Goal: Task Accomplishment & Management: Complete application form

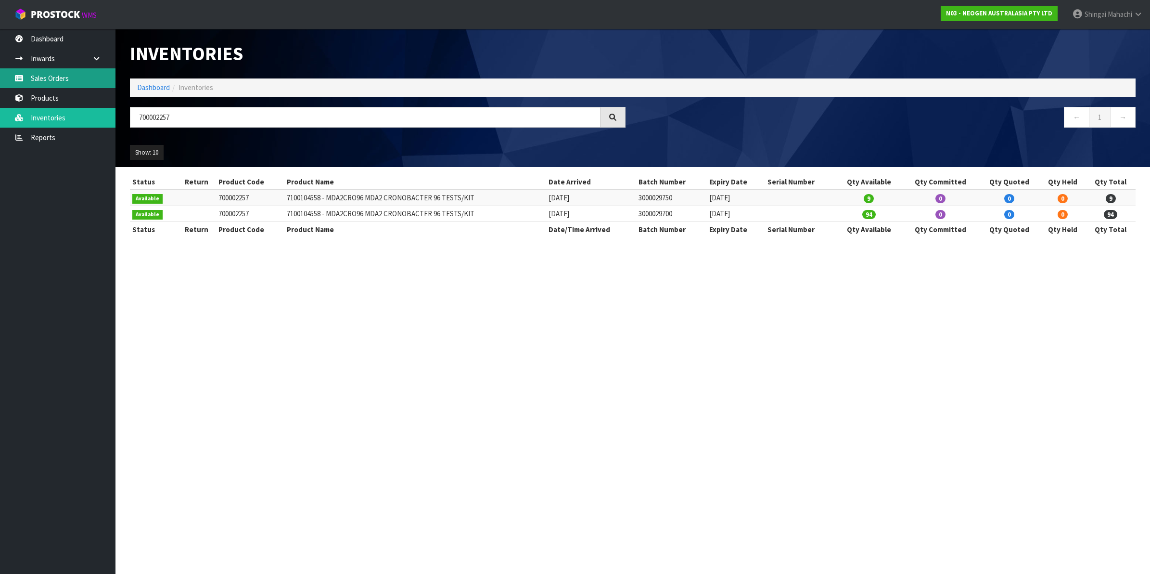
click at [51, 83] on link "Sales Orders" at bounding box center [58, 78] width 116 height 20
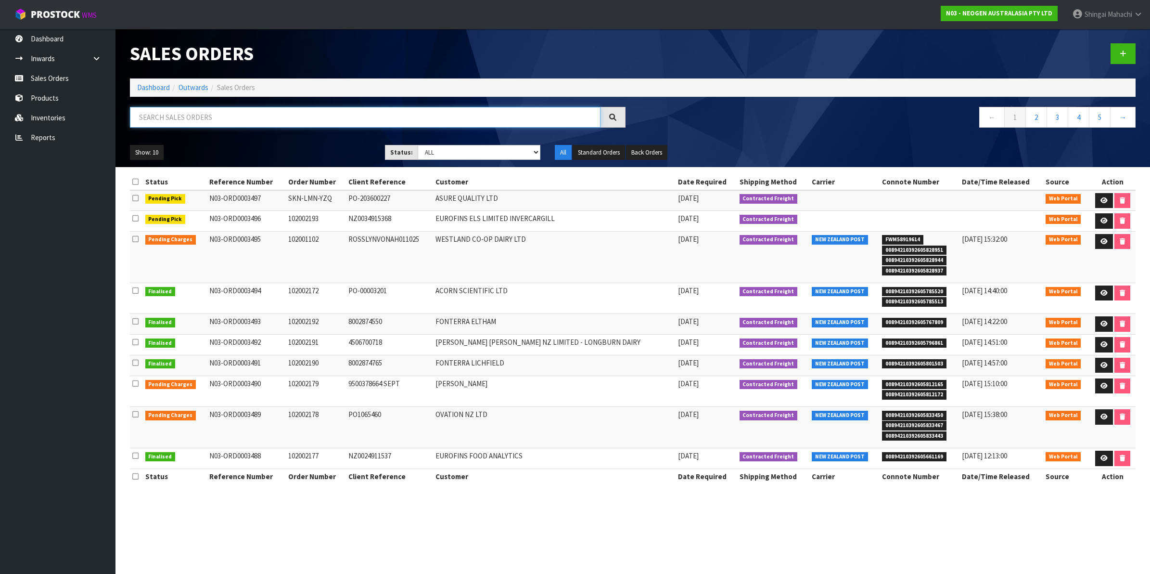
click at [192, 114] on input "text" at bounding box center [365, 117] width 471 height 21
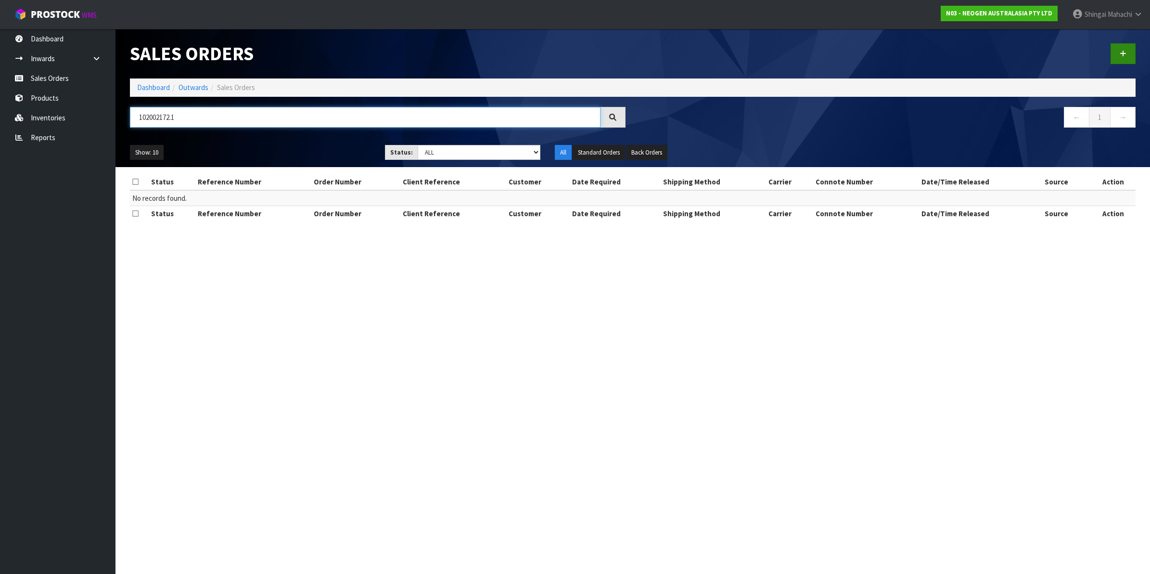
type input "102002172.1"
click at [1132, 53] on link at bounding box center [1123, 53] width 25 height 21
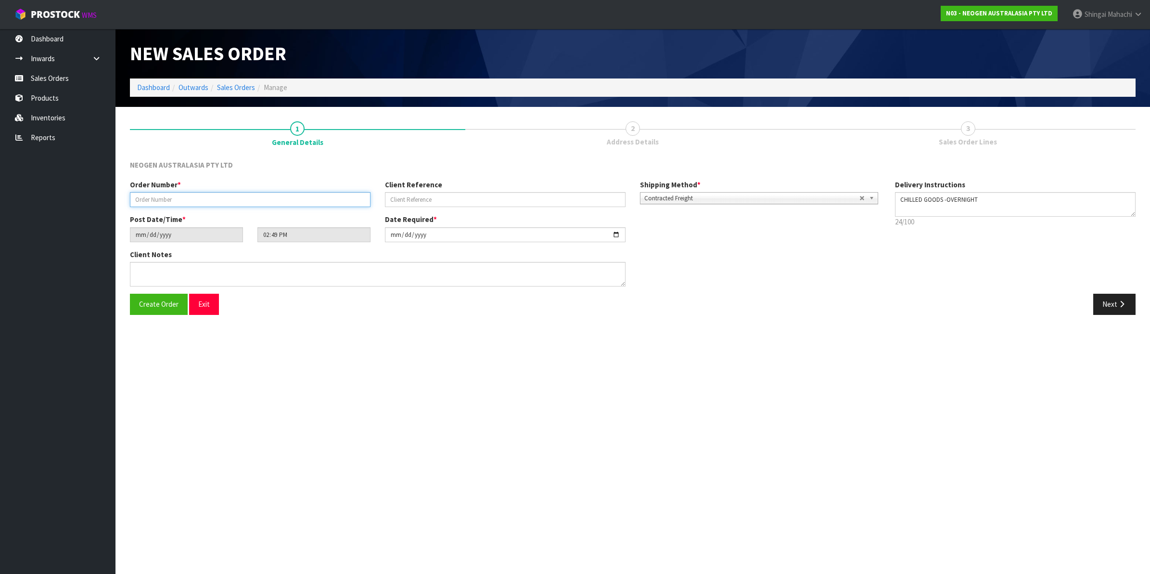
click at [157, 197] on input "text" at bounding box center [250, 199] width 241 height 15
type input "102002172.1"
click at [399, 196] on input "text" at bounding box center [505, 199] width 241 height 15
click at [422, 201] on input "text" at bounding box center [505, 199] width 241 height 15
paste input "PO-00003201"
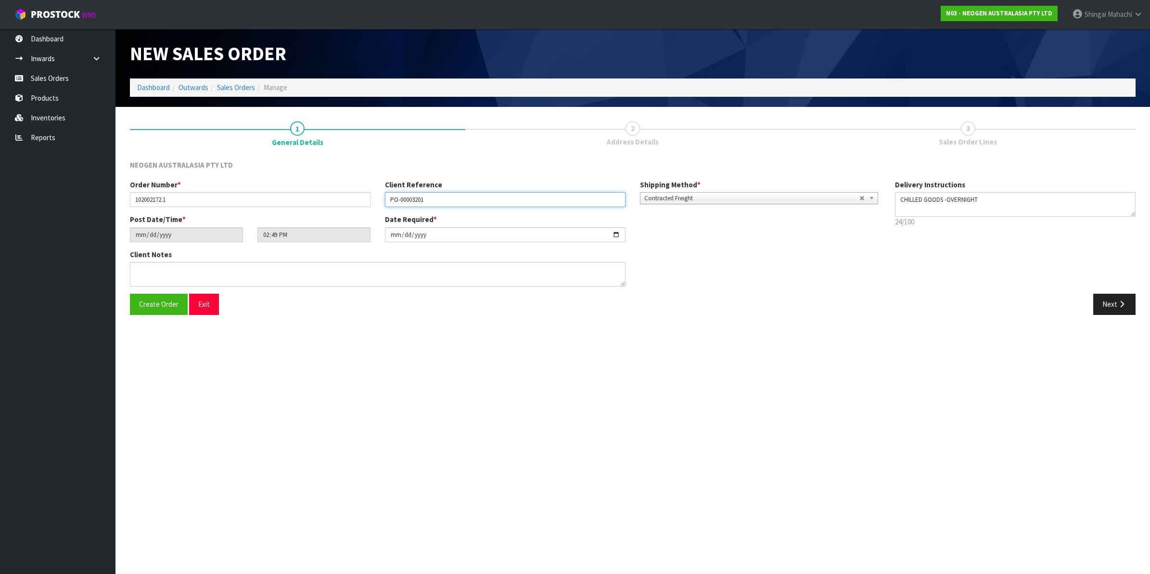
type input "PO-00003201"
click at [154, 280] on textarea at bounding box center [378, 274] width 496 height 25
click at [174, 270] on textarea at bounding box center [378, 274] width 496 height 25
paste textarea "[PERSON_NAME]"
type textarea "ATTN: [PERSON_NAME]"
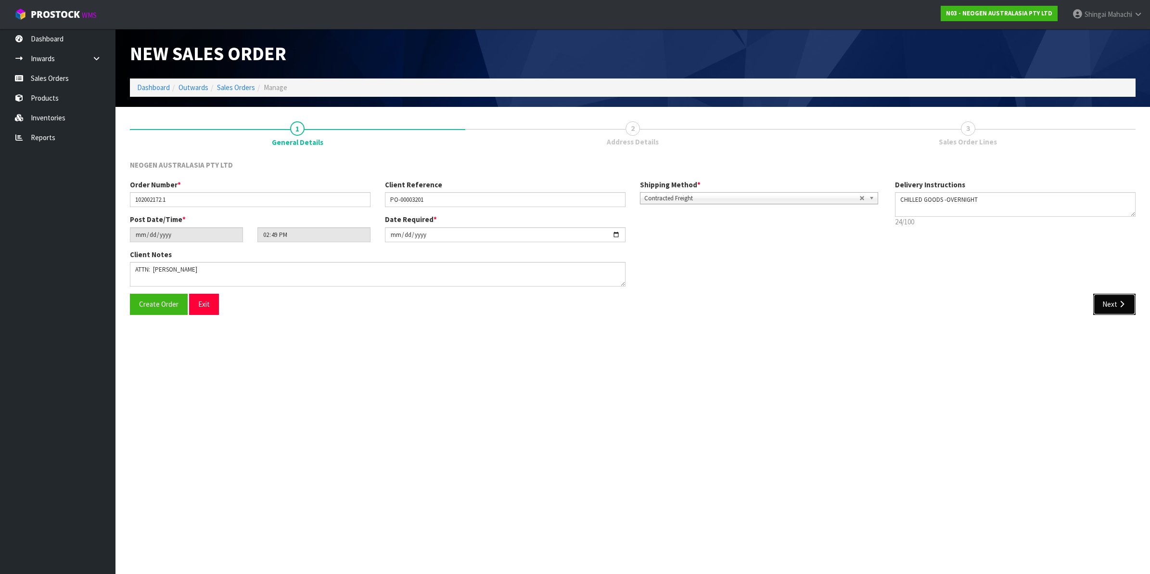
click at [1111, 306] on button "Next" at bounding box center [1115, 304] width 42 height 21
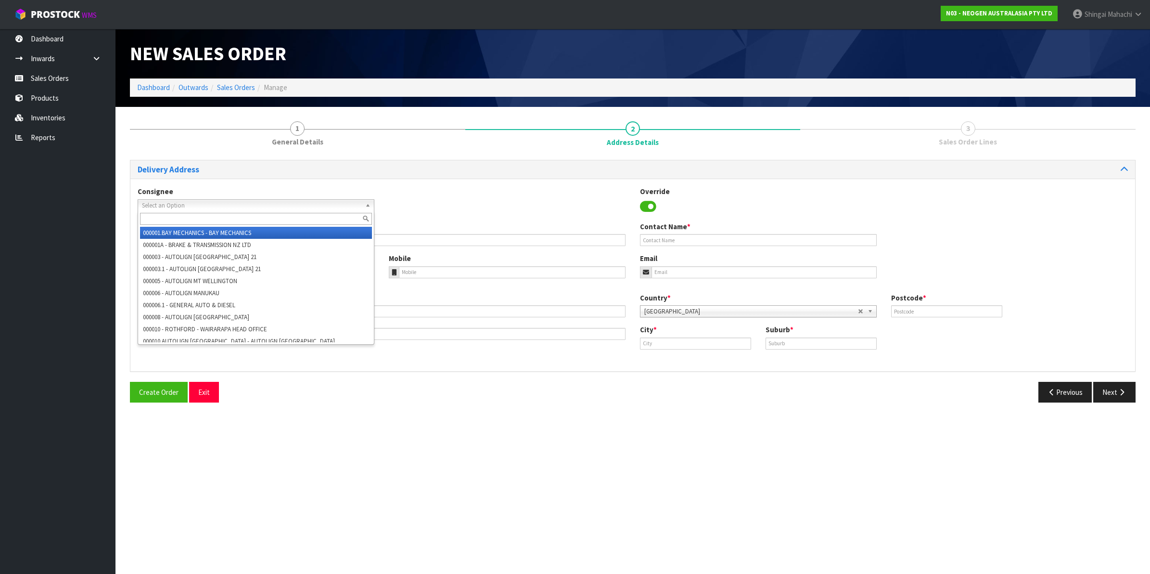
click at [160, 207] on span "Select an Option" at bounding box center [251, 206] width 219 height 12
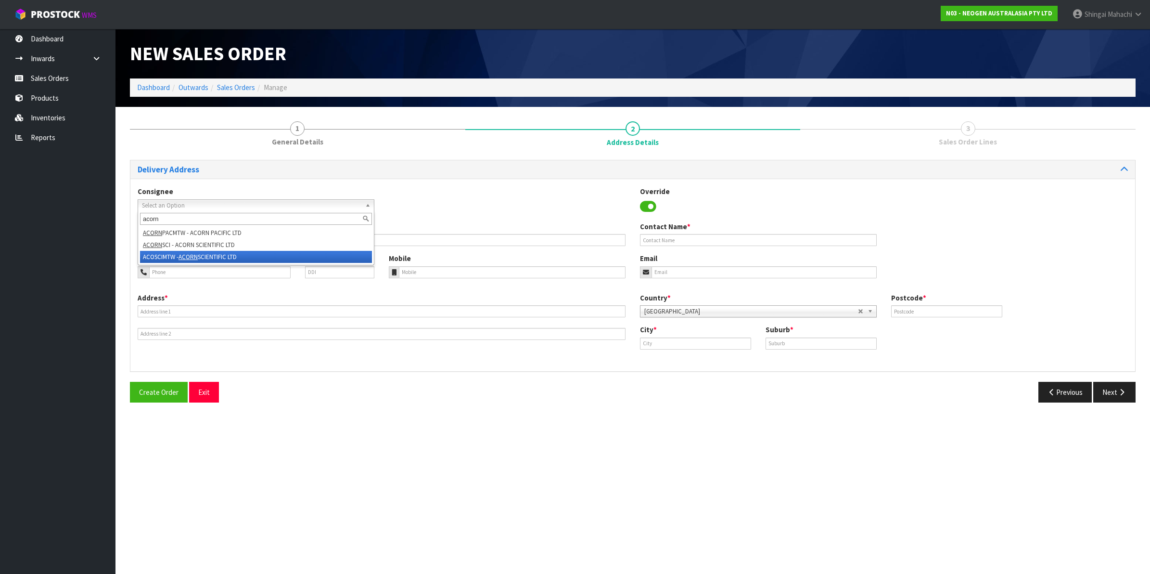
type input "acorn"
click at [169, 259] on li "ACOSCIMTW - ACORN SCIENTIFIC LTD" at bounding box center [256, 257] width 232 height 12
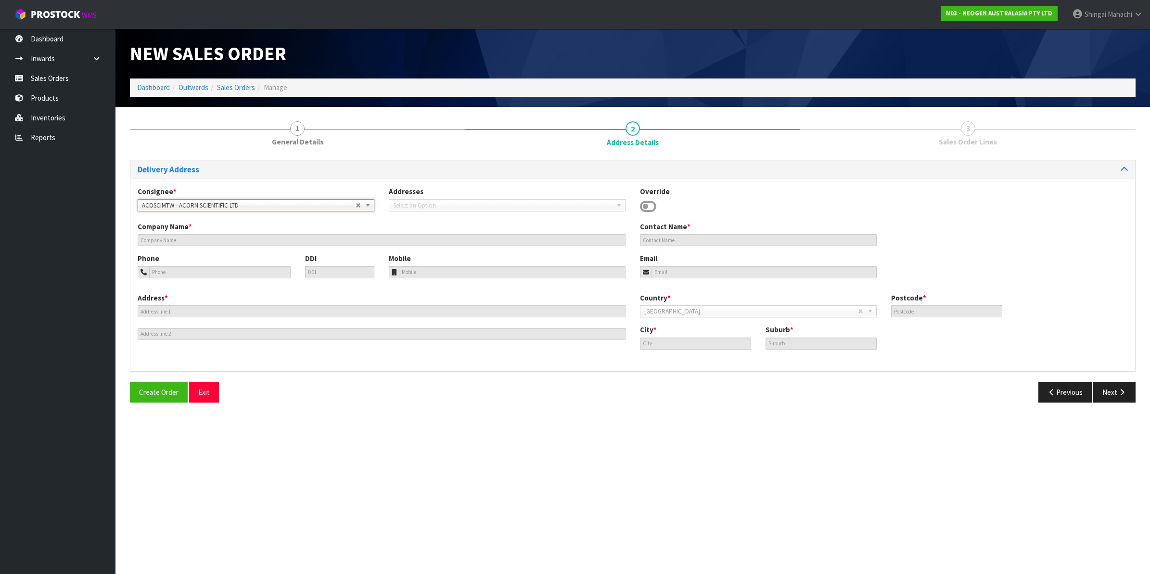
type input "ACORN SCIENTIFIC LTD"
type input "11/49 MT. WELLINGTON HWY"
type input "1060"
type input "[GEOGRAPHIC_DATA]"
type input "MT [GEOGRAPHIC_DATA]"
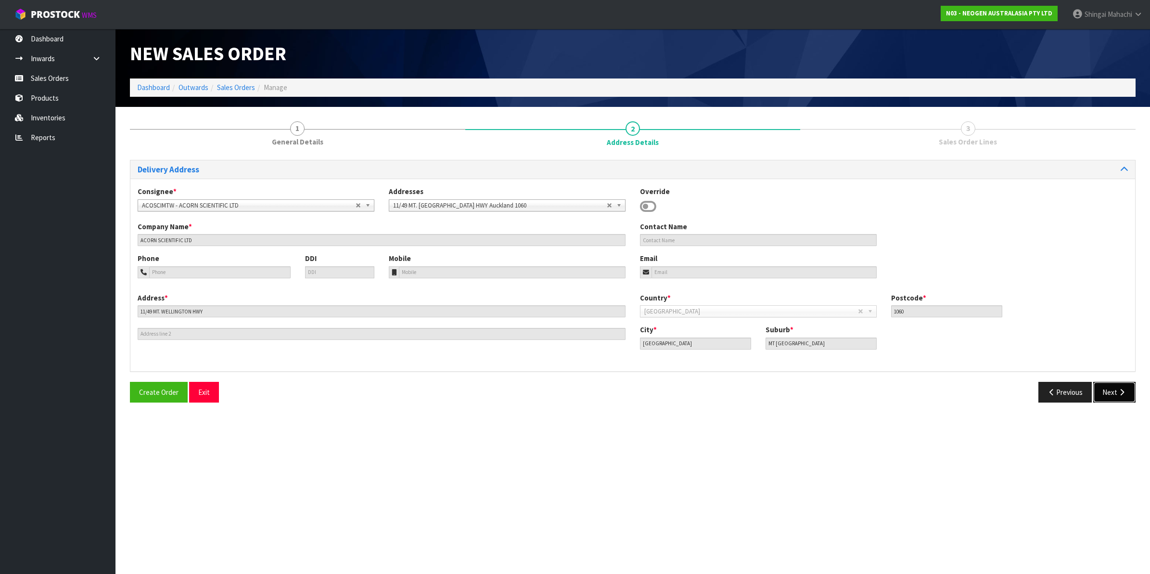
click at [1113, 389] on button "Next" at bounding box center [1115, 392] width 42 height 21
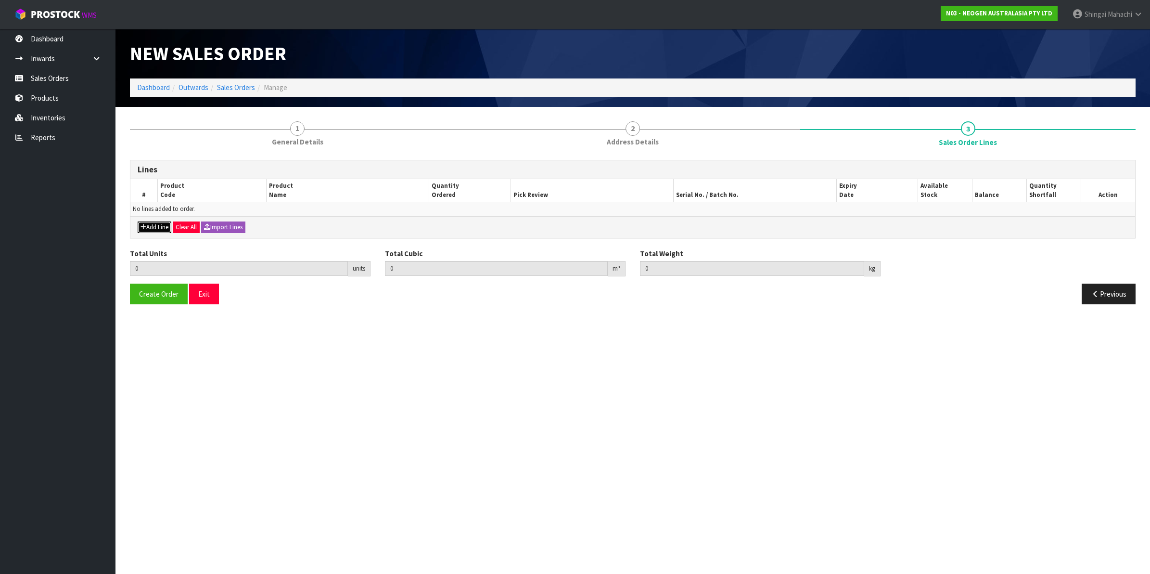
click at [156, 232] on button "Add Line" at bounding box center [155, 227] width 34 height 12
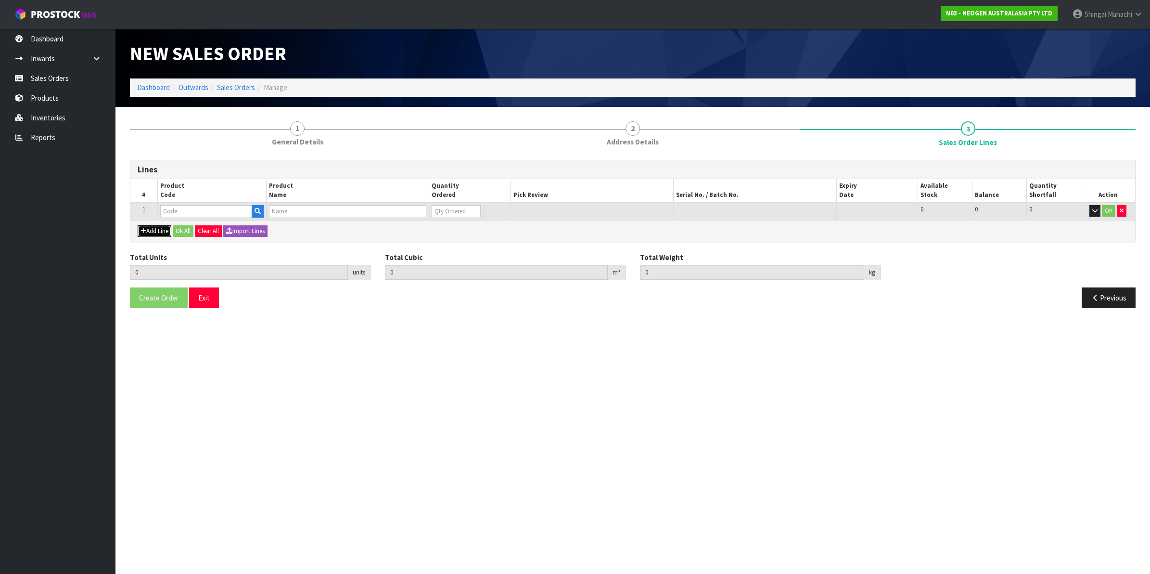
click at [162, 229] on button "Add Line" at bounding box center [155, 231] width 34 height 12
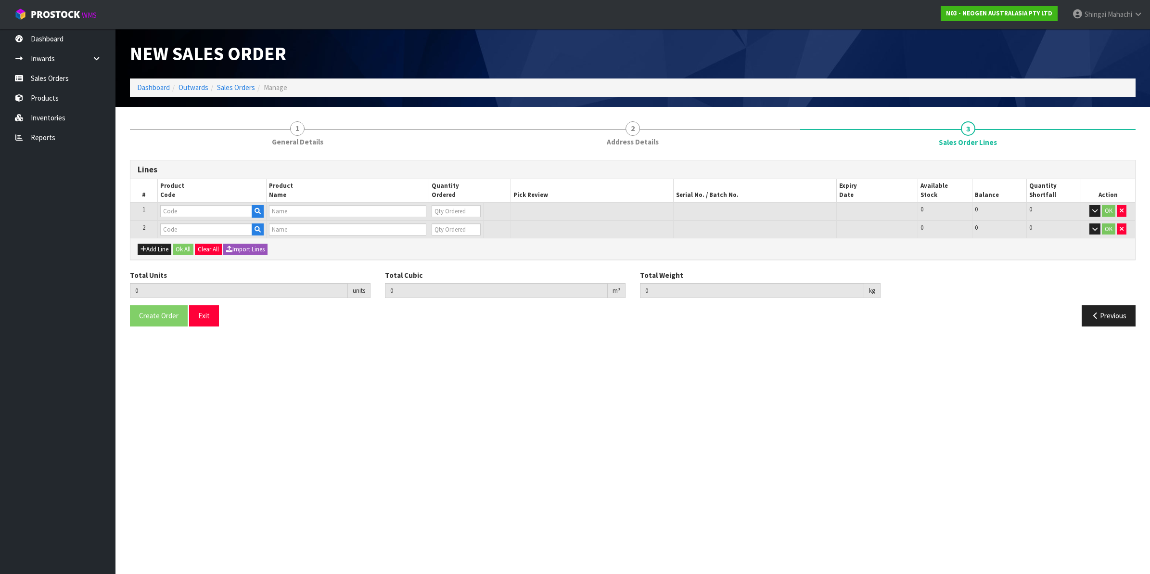
click at [177, 201] on th "Product Code" at bounding box center [211, 190] width 109 height 23
click at [177, 206] on input "text" at bounding box center [206, 211] width 92 height 12
paste input "700002278"
type input "700002278"
type input "7100126846 - 6410 PETRIFILM COLIFORM PLT 50/CS PL"
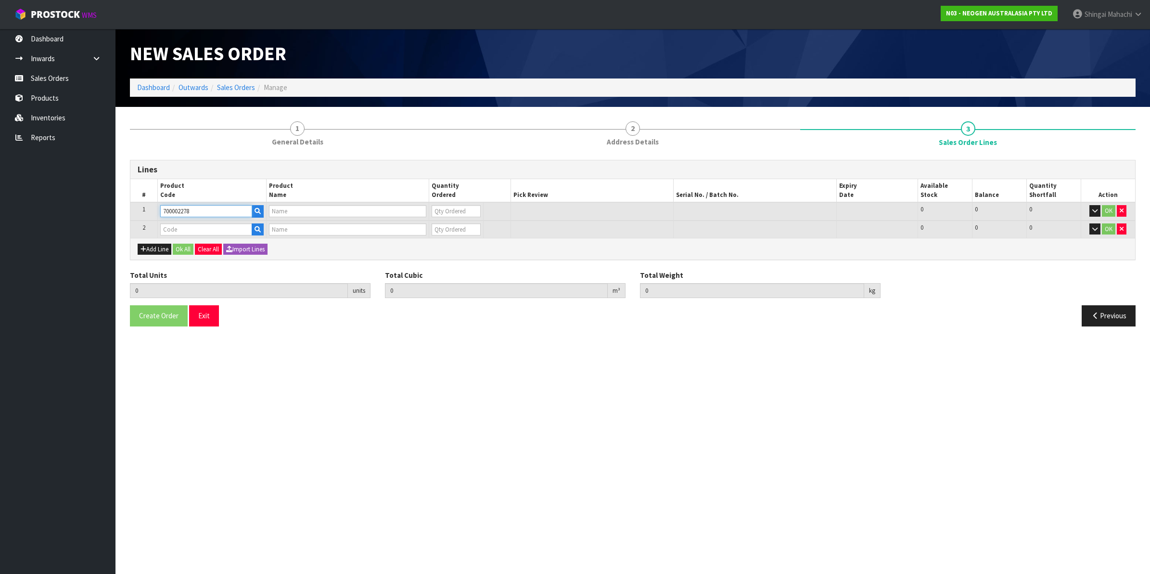
type input "0"
type input "700002278"
drag, startPoint x: 443, startPoint y: 206, endPoint x: 411, endPoint y: 218, distance: 34.9
click at [411, 218] on tr "1 700002278 7100126846 - 6410 PETRIFILM COLIFORM PLT 50/CS PL 0 BOX 3 3 0 OK" at bounding box center [632, 211] width 1005 height 18
type input "2"
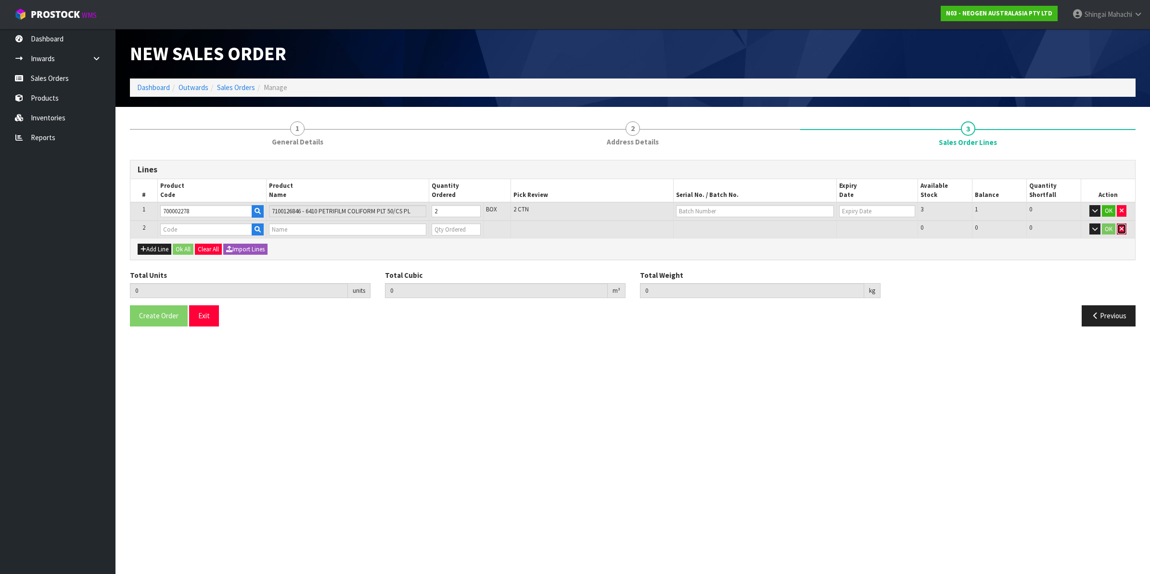
click at [1122, 230] on icon "button" at bounding box center [1122, 229] width 4 height 6
type input "2"
type input "0.002584"
type input "0.48"
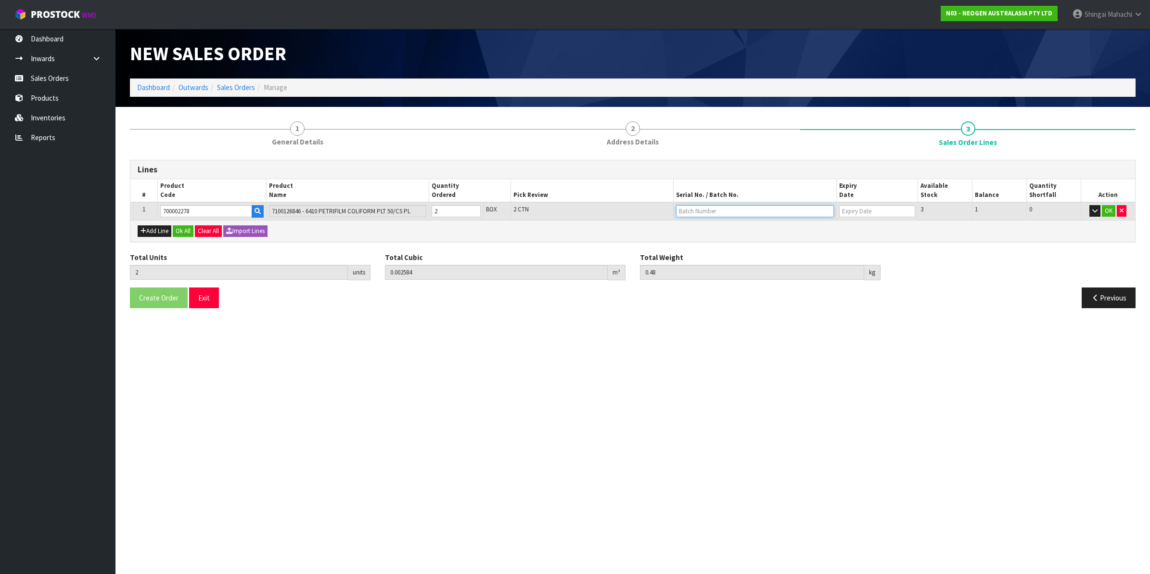
click at [709, 213] on input "text" at bounding box center [755, 211] width 158 height 12
click at [724, 231] on link "418325034A" at bounding box center [715, 226] width 76 height 13
type input "418325034A"
type input "[DATE]"
click at [1111, 210] on button "OK" at bounding box center [1108, 211] width 13 height 12
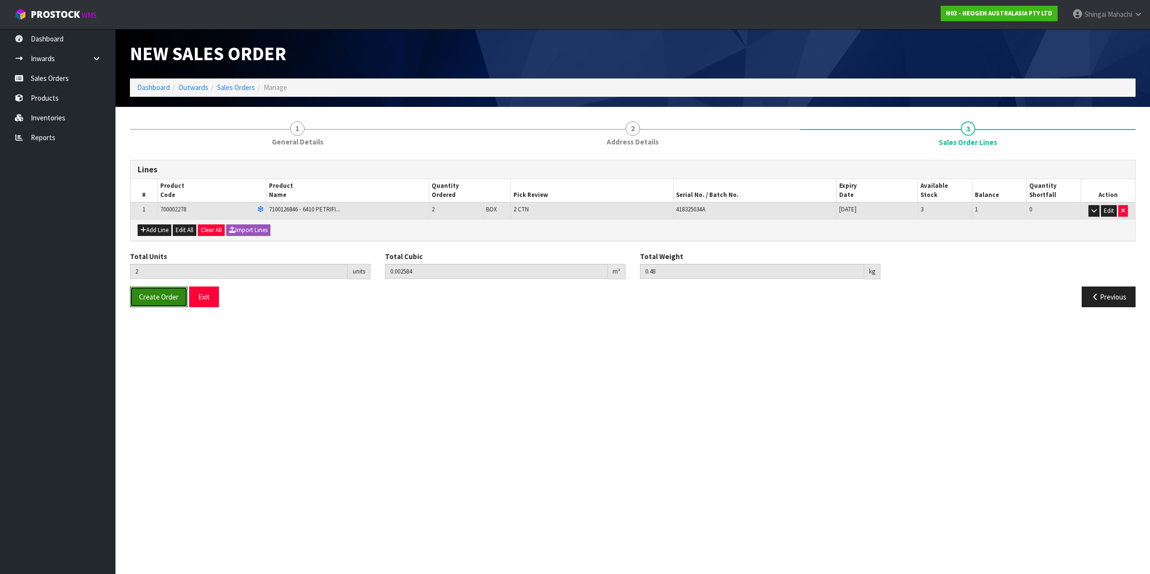
click at [171, 304] on button "Create Order" at bounding box center [159, 296] width 58 height 21
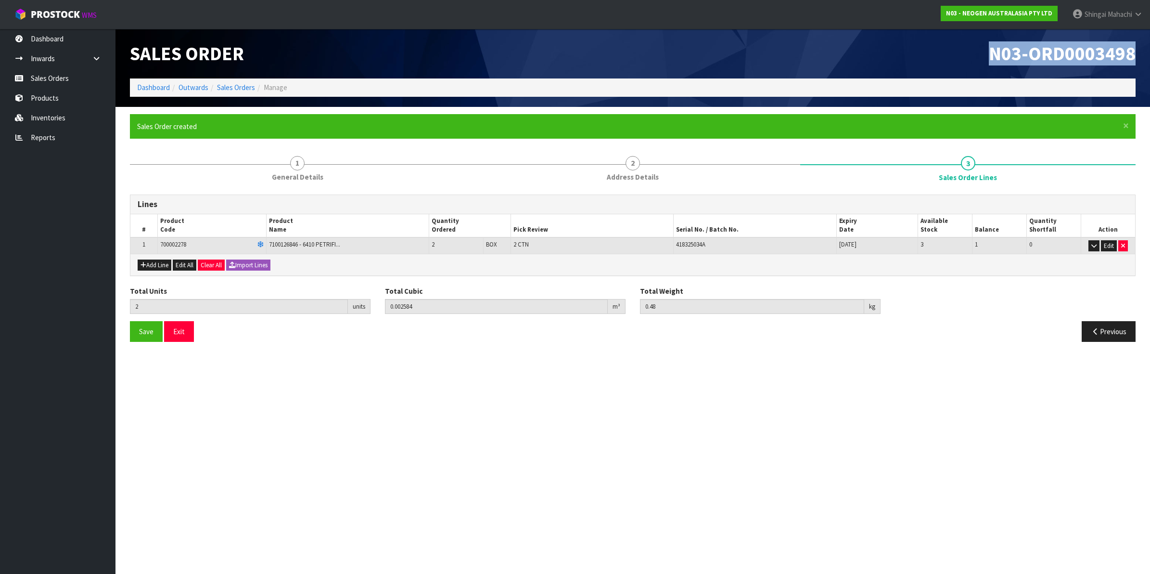
drag, startPoint x: 994, startPoint y: 56, endPoint x: 1144, endPoint y: 52, distance: 149.7
click at [1144, 52] on header "Sales Order N03-ORD0003498 Dashboard Outwards Sales Orders Manage" at bounding box center [633, 68] width 1035 height 78
copy span "N03-ORD0003498"
click at [1113, 330] on button "Previous" at bounding box center [1109, 331] width 54 height 21
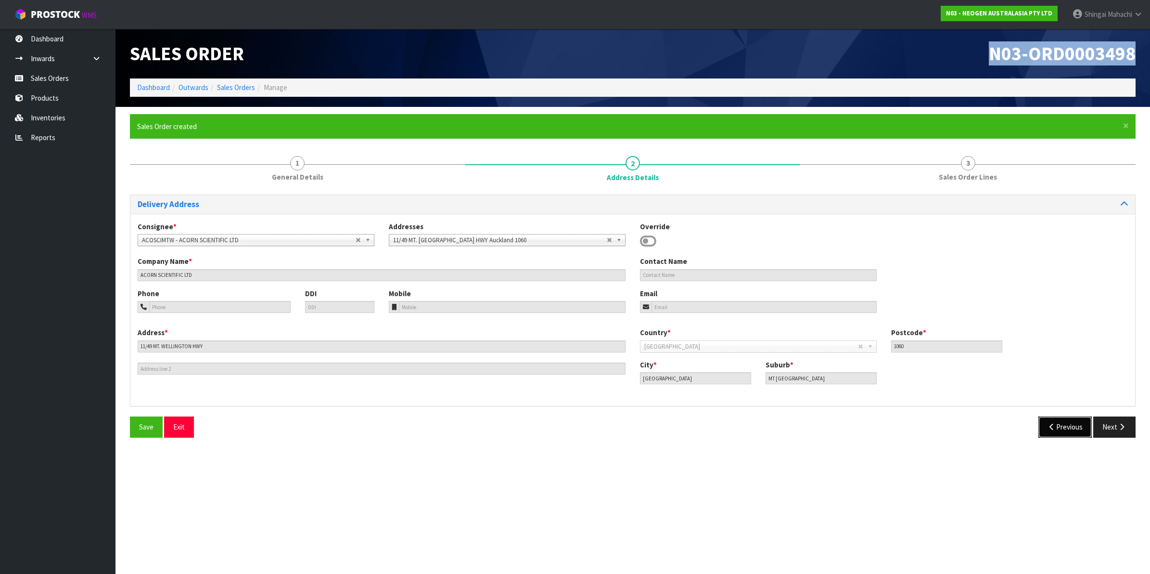
click at [1072, 427] on button "Previous" at bounding box center [1066, 426] width 54 height 21
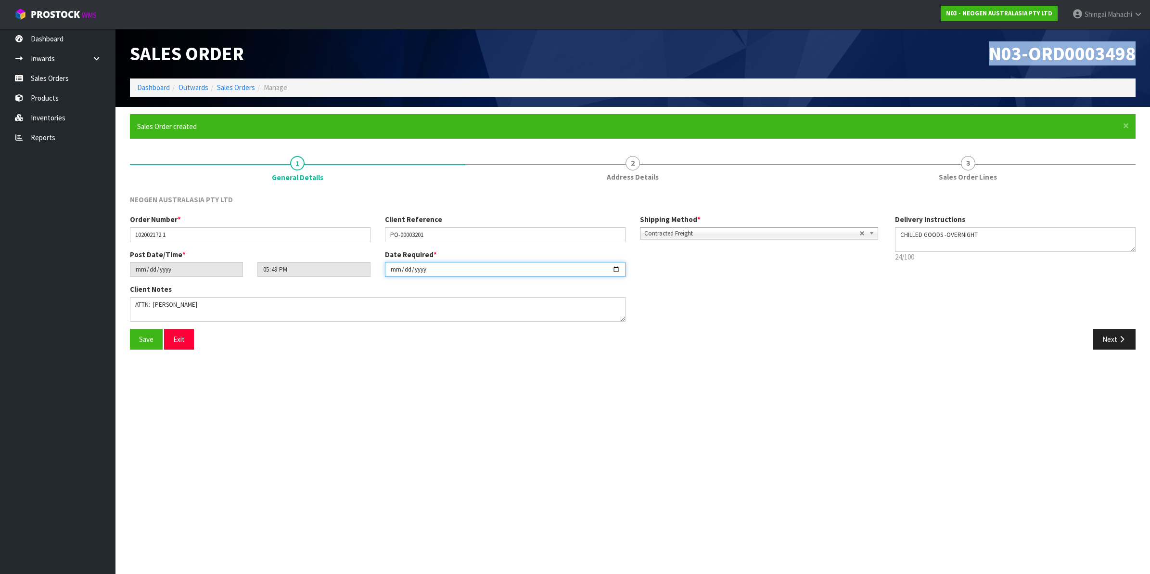
click at [614, 267] on input "[DATE]" at bounding box center [505, 269] width 241 height 15
type input "[DATE]"
click at [143, 338] on span "Save" at bounding box center [146, 339] width 14 height 9
type input "20:49:00.000"
click at [235, 90] on link "Sales Orders" at bounding box center [236, 87] width 38 height 9
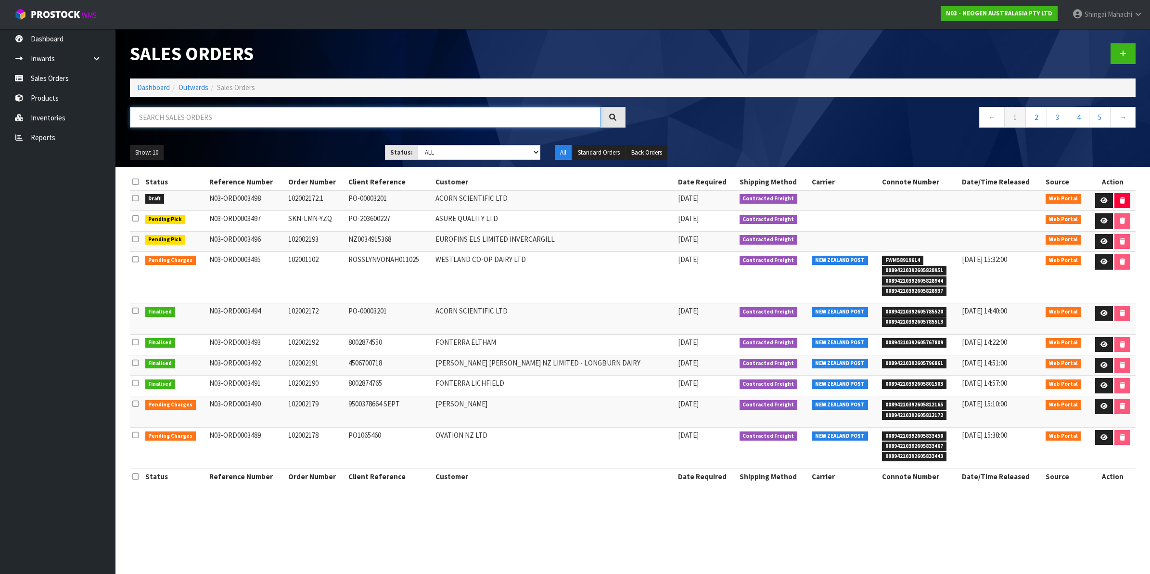
click at [200, 116] on input "text" at bounding box center [365, 117] width 471 height 21
click at [176, 123] on input "text" at bounding box center [365, 117] width 471 height 21
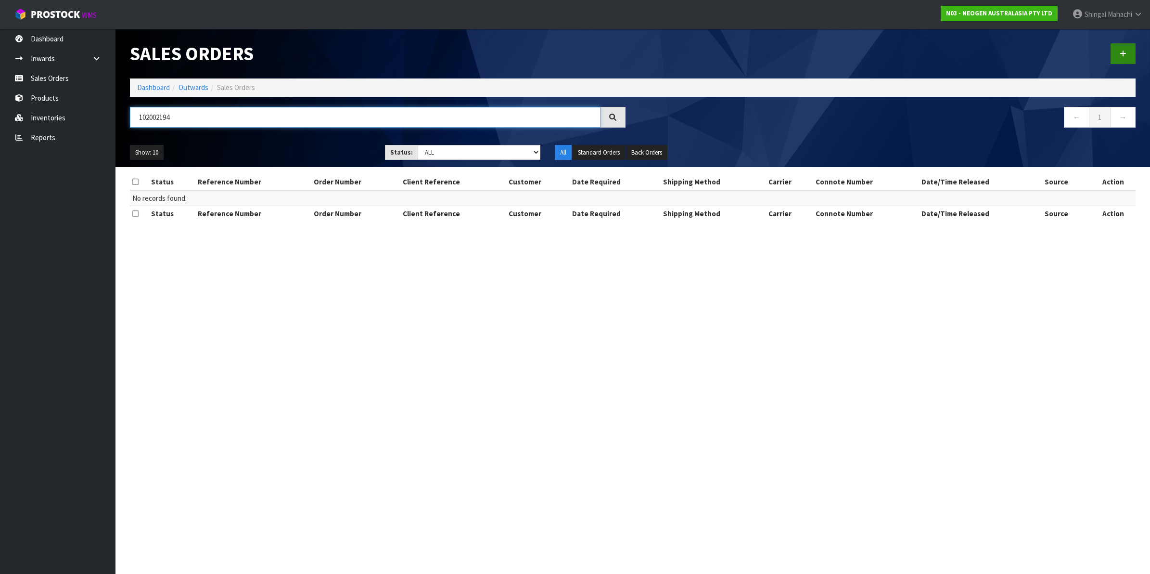
type input "102002194"
click at [1122, 53] on icon at bounding box center [1123, 53] width 7 height 7
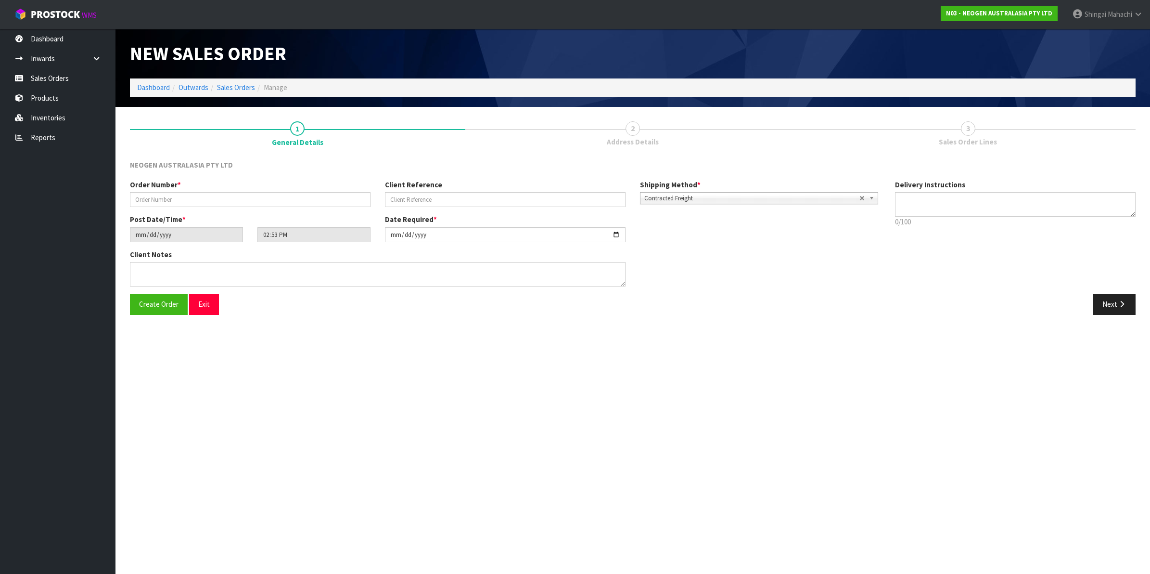
type textarea "CHILLED GOODS -OVERNIGHT"
click at [198, 202] on input "text" at bounding box center [250, 199] width 241 height 15
type input "102002194"
click at [422, 198] on input "text" at bounding box center [505, 199] width 241 height 15
paste input "BS070295"
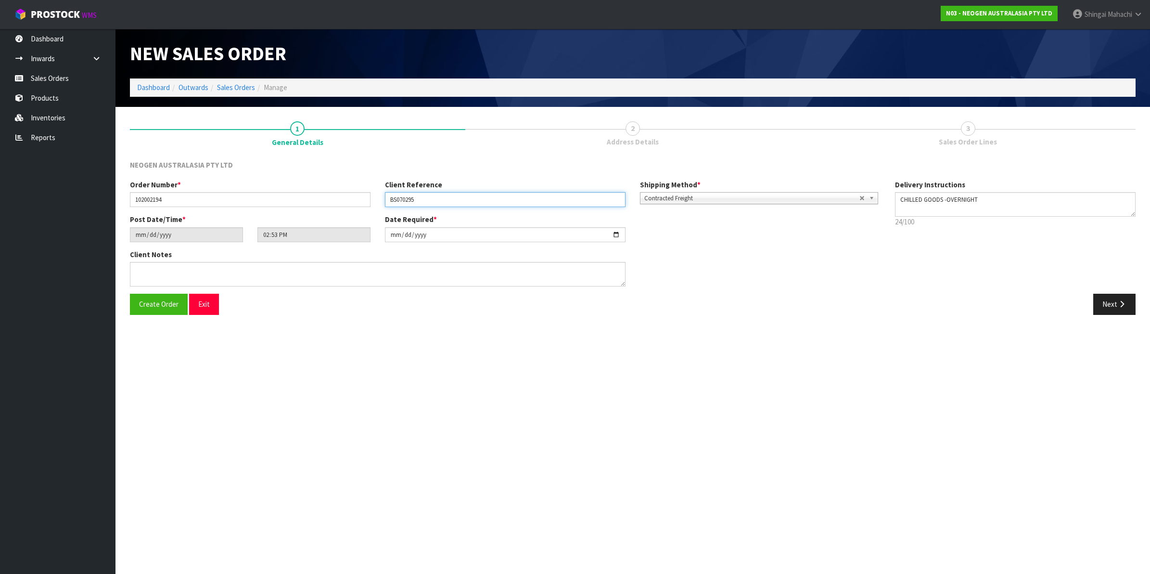
type input "BS070295"
click at [616, 234] on input "[DATE]" at bounding box center [505, 234] width 241 height 15
type input "[DATE]"
click at [157, 277] on textarea at bounding box center [378, 274] width 496 height 25
paste textarea "DELIVERY DOCK AT REAR OF BLDG BSMS - 1008694"
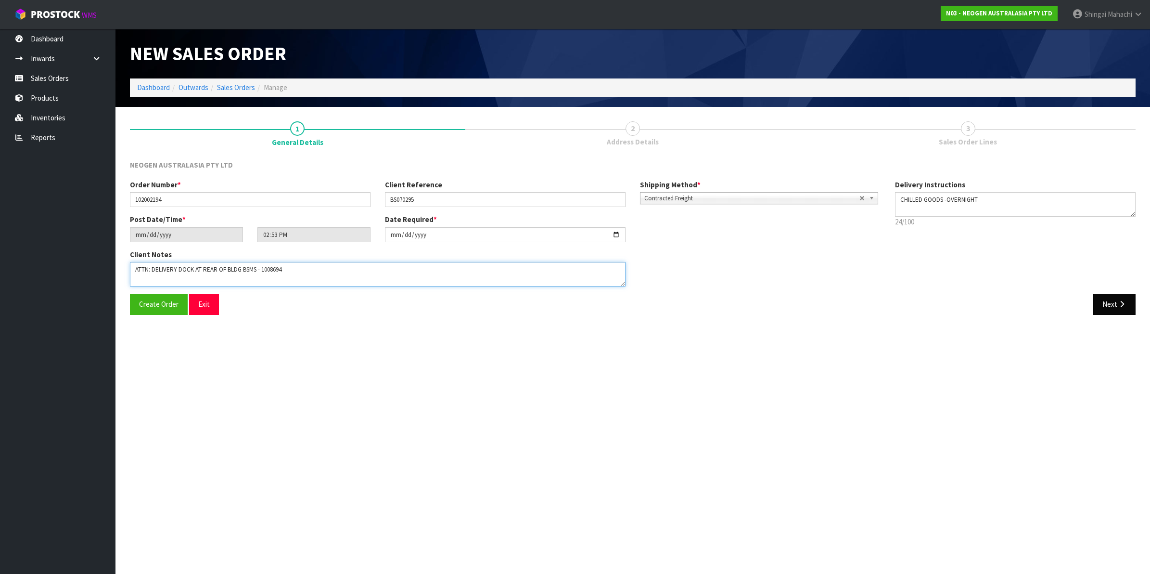
type textarea "ATTN: DELIVERY DOCK AT REAR OF BLDG BSMS - 1008694"
click at [1108, 303] on button "Next" at bounding box center [1115, 304] width 42 height 21
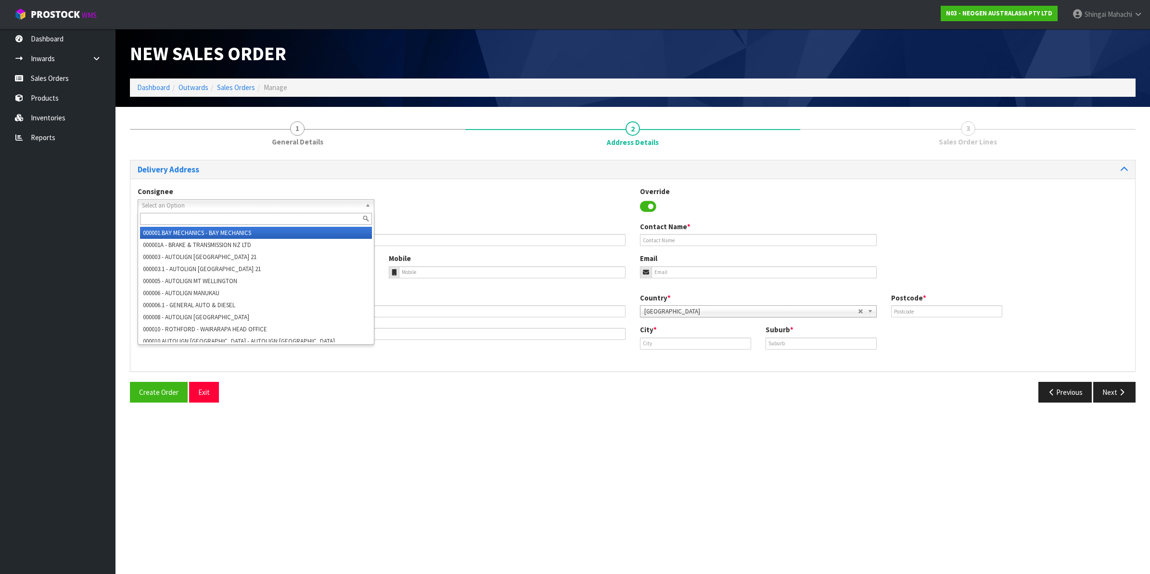
click at [157, 207] on span "Select an Option" at bounding box center [251, 206] width 219 height 12
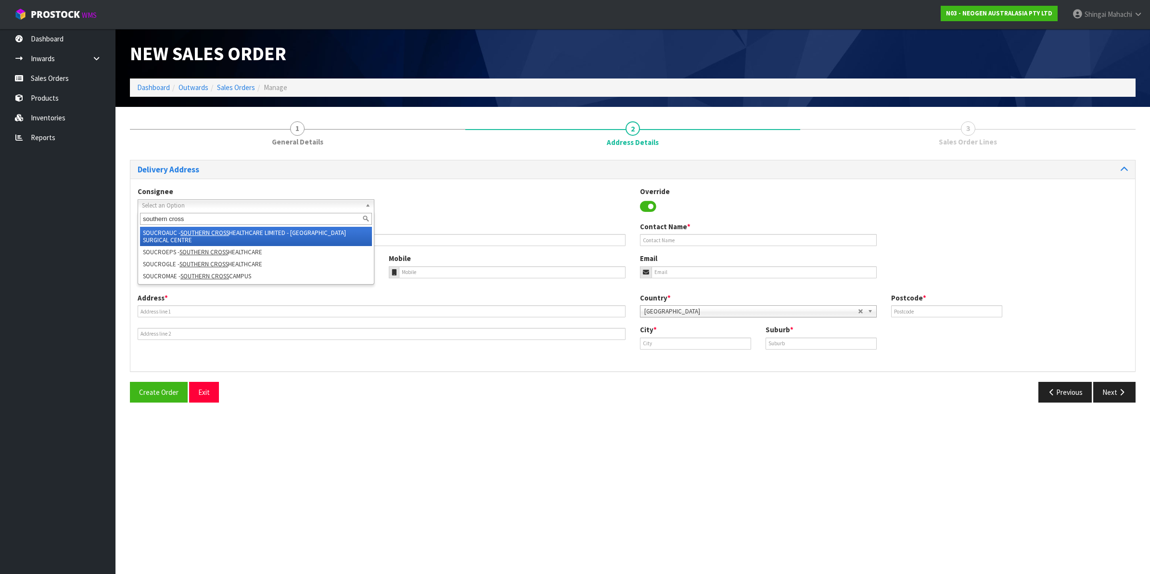
type input "southern cross"
click at [262, 230] on li "SOUCROAUC - SOUTHERN CROSS HEALTHCARE LIMITED - [GEOGRAPHIC_DATA] SURGICAL CENT…" at bounding box center [256, 236] width 232 height 19
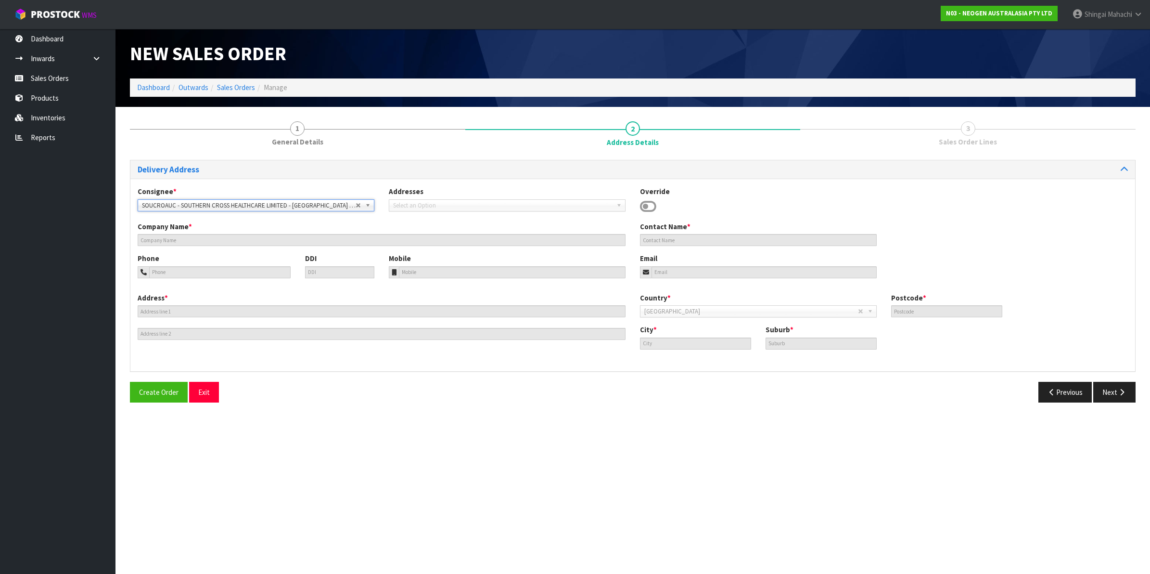
type input "SOUTHERN CROSS HEALTHCARE LIMITED - [GEOGRAPHIC_DATA] SURGICAL CENTRE"
type input "[STREET_ADDRESS]"
type input "1050"
type input "[GEOGRAPHIC_DATA]"
type input "REMUERA"
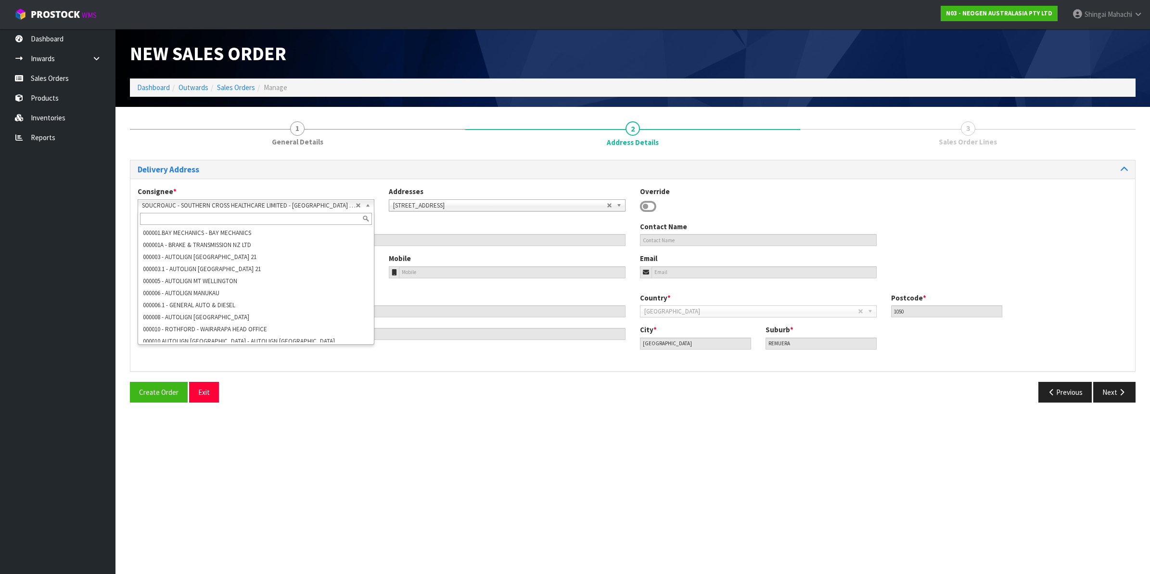
scroll to position [60647, 0]
click at [365, 205] on b at bounding box center [369, 205] width 9 height 11
click at [212, 369] on li "SOUCROEPS - SOUTHERN CROSS HEALTHCARE" at bounding box center [256, 375] width 232 height 12
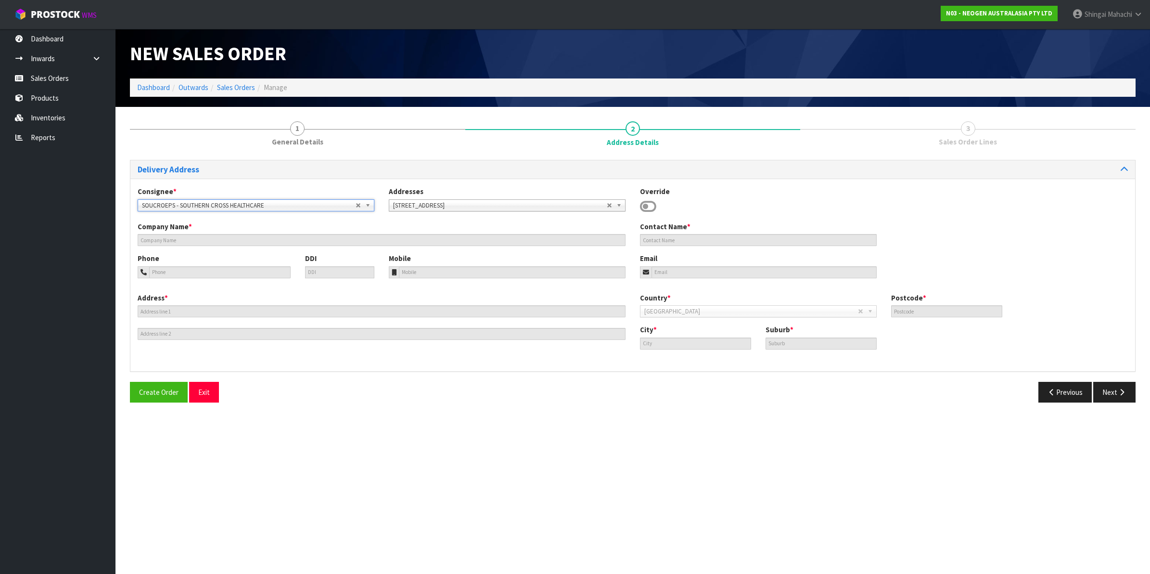
type input "SOUTHERN CROSS HEALTHCARE"
type input "[STREET_ADDRESS]"
type input "1023"
type input "[GEOGRAPHIC_DATA]"
type input "EPSOM"
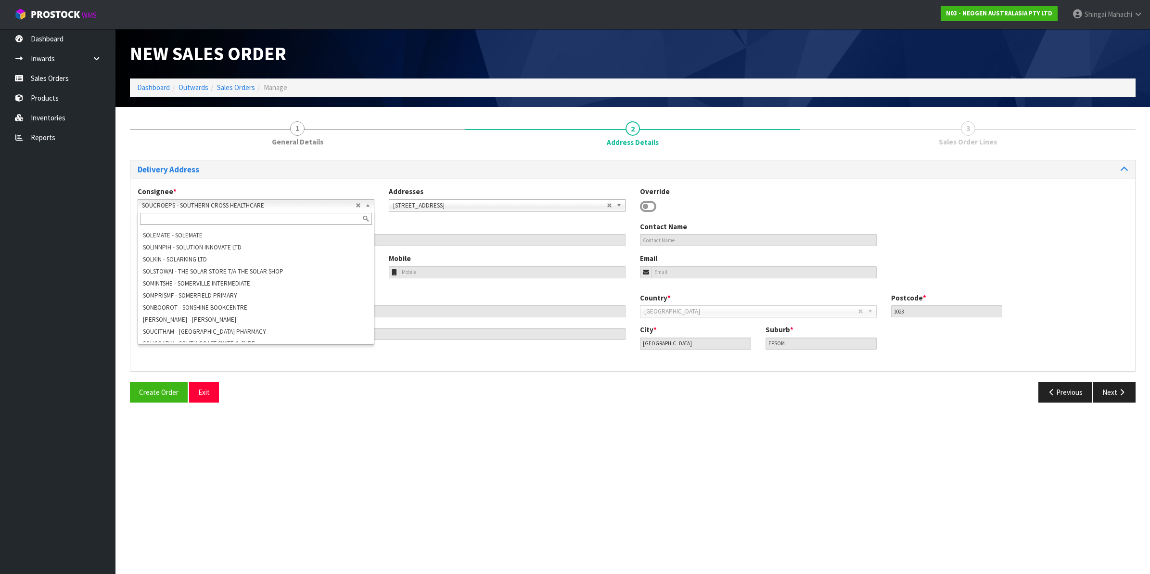
click at [368, 206] on b at bounding box center [369, 205] width 9 height 11
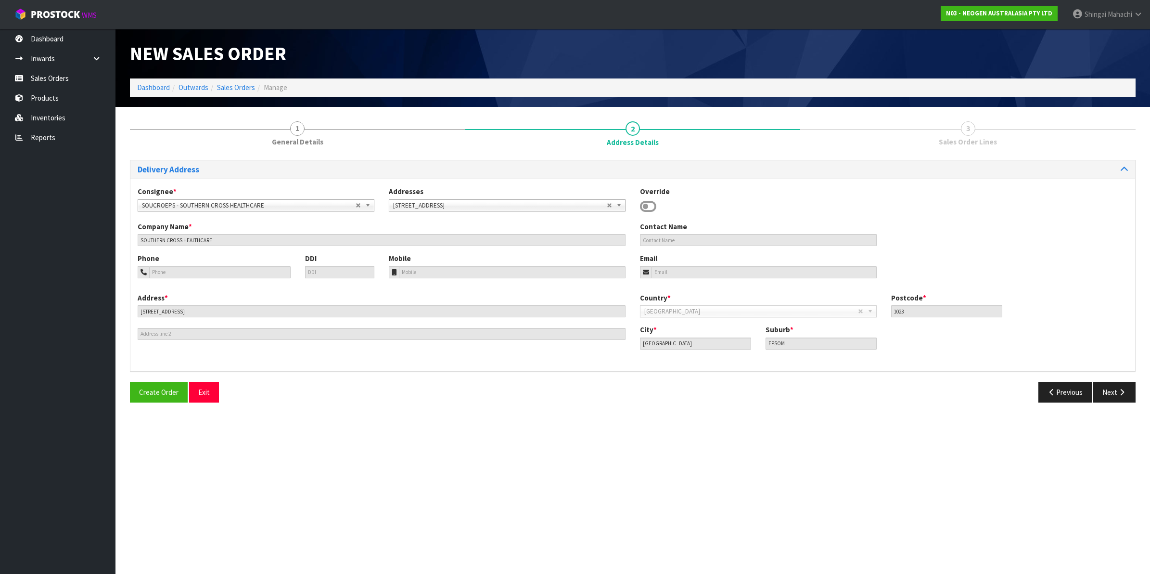
click at [650, 208] on icon at bounding box center [648, 206] width 16 height 14
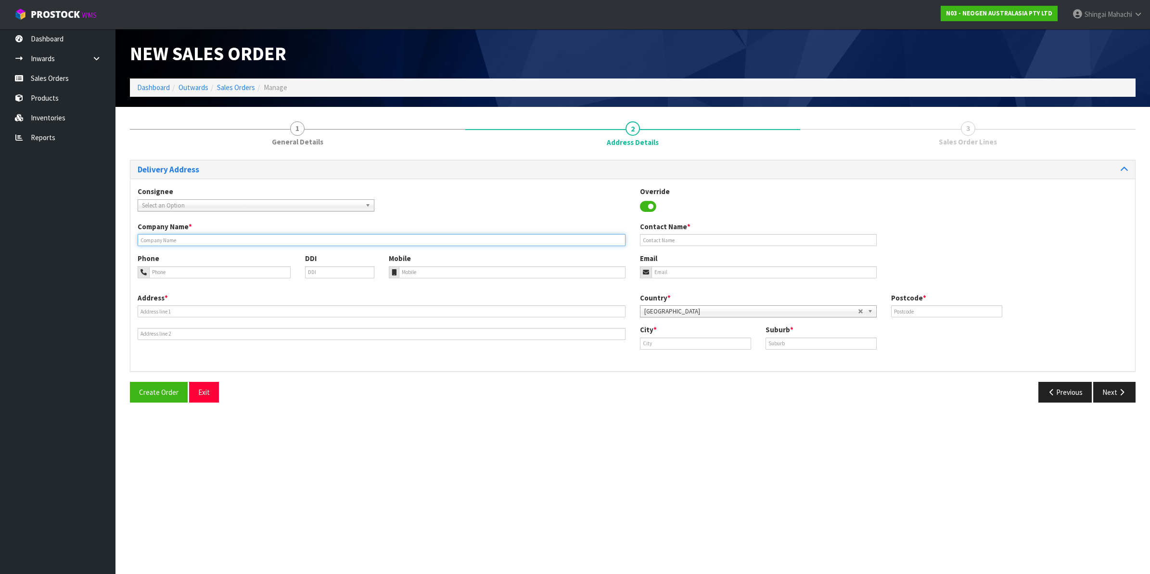
click at [174, 242] on input "text" at bounding box center [382, 240] width 488 height 12
paste input "SOUTHERN CROSS HEALTHCARE BS"
type input "SOUTHERN CROSS HEALTHCARE BS"
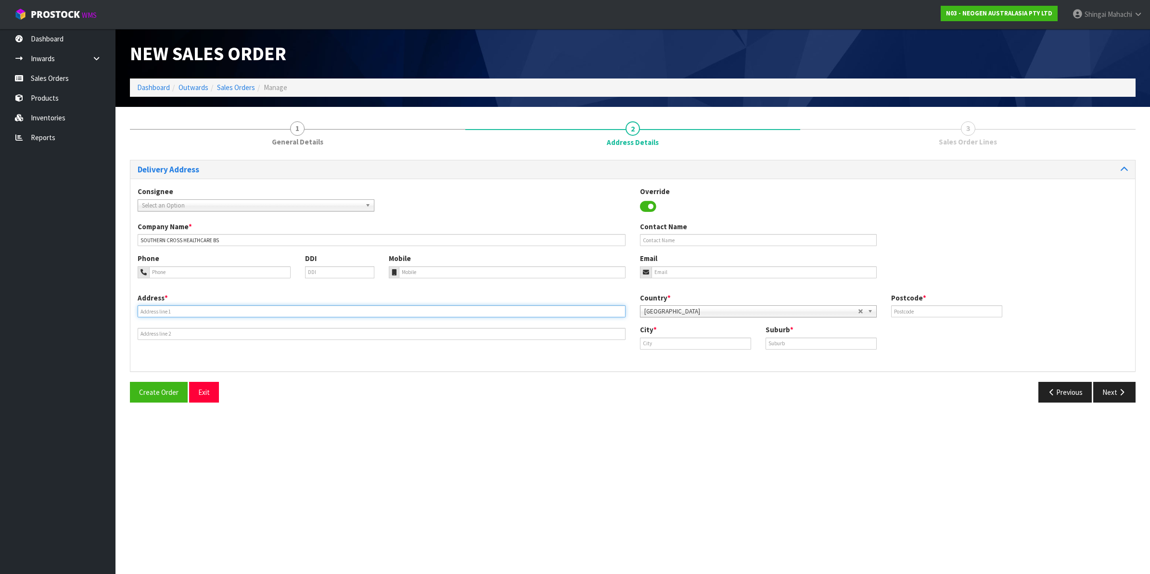
click at [198, 312] on input "text" at bounding box center [382, 311] width 488 height 12
paste input "[STREET_ADDRESS]"
type input "[STREET_ADDRESS]"
click at [784, 345] on input "text" at bounding box center [821, 343] width 111 height 12
paste input "EPSOM"
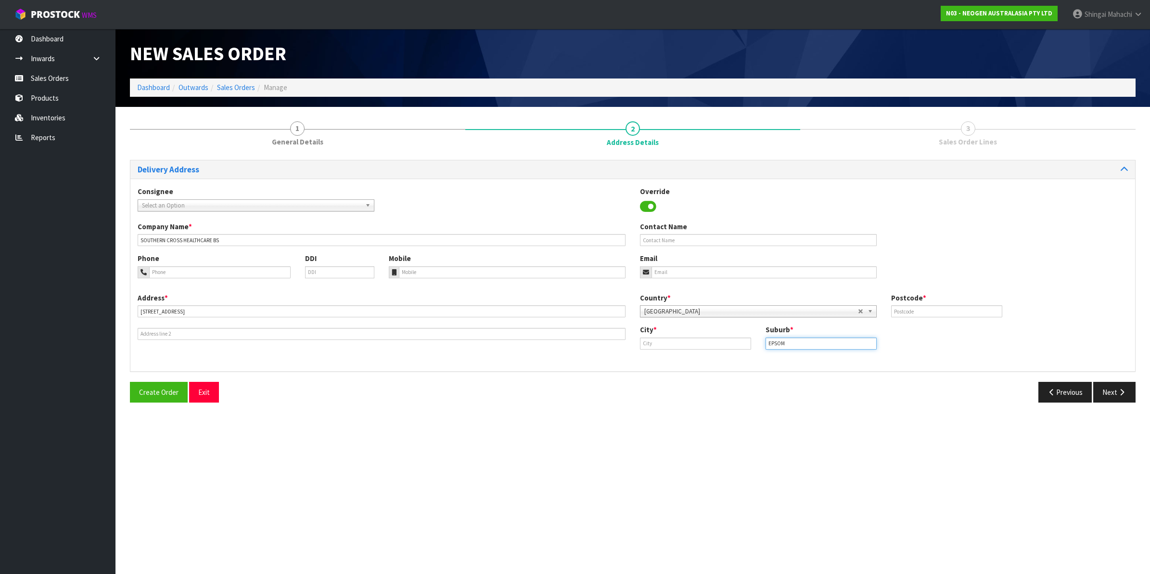
type input "EPSOM"
click at [906, 309] on input "text" at bounding box center [946, 311] width 111 height 12
type input "1023"
click at [652, 343] on input "text" at bounding box center [695, 343] width 111 height 12
click at [671, 359] on link "Auc kland" at bounding box center [679, 359] width 76 height 13
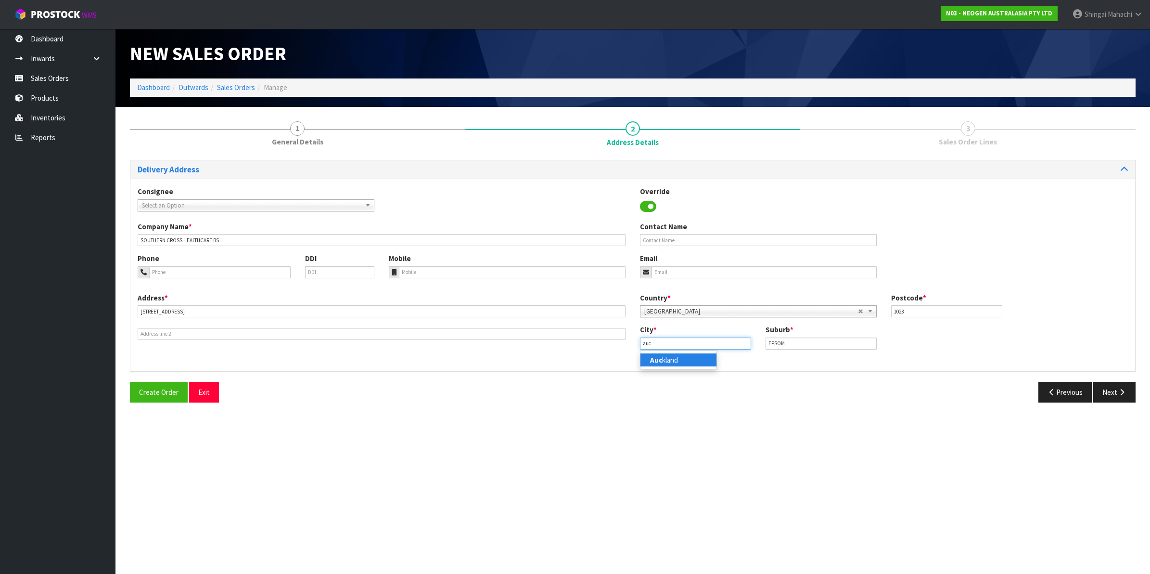
type input "[GEOGRAPHIC_DATA]"
click at [1116, 394] on button "Next" at bounding box center [1115, 392] width 42 height 21
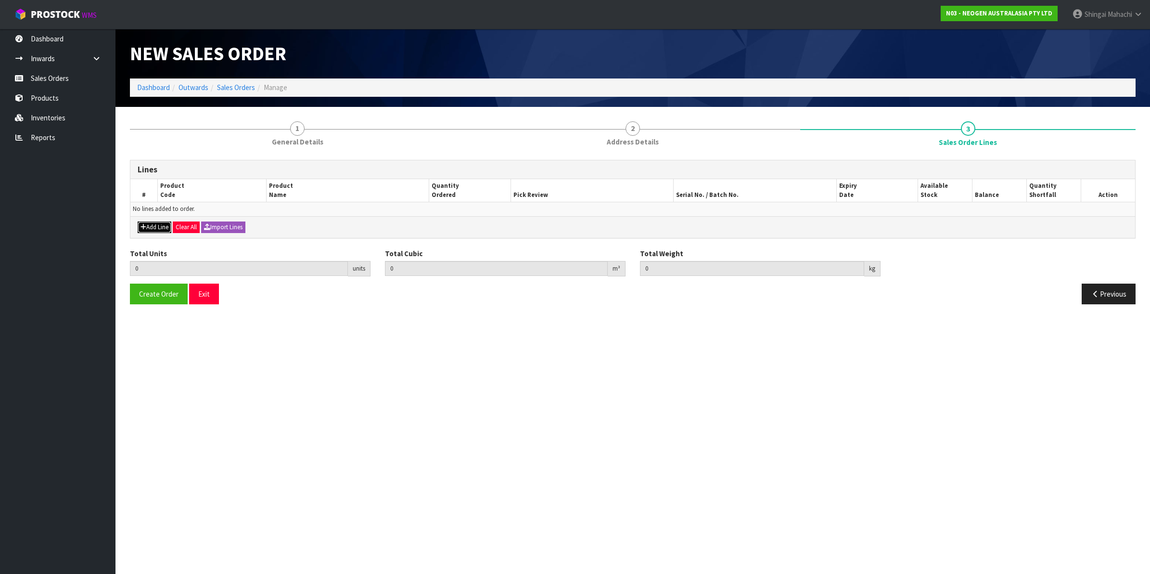
click at [150, 224] on button "Add Line" at bounding box center [155, 227] width 34 height 12
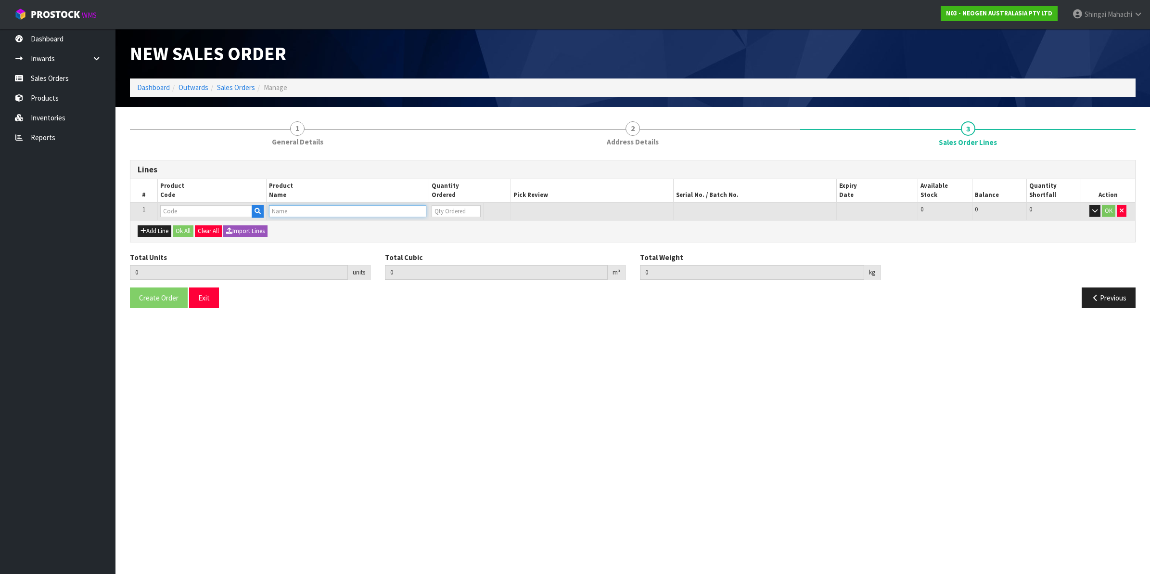
click at [275, 208] on input "text" at bounding box center [348, 211] width 158 height 12
click at [217, 209] on input "text" at bounding box center [206, 211] width 92 height 12
paste input "700002207"
type input "700002207"
type input "0.000000"
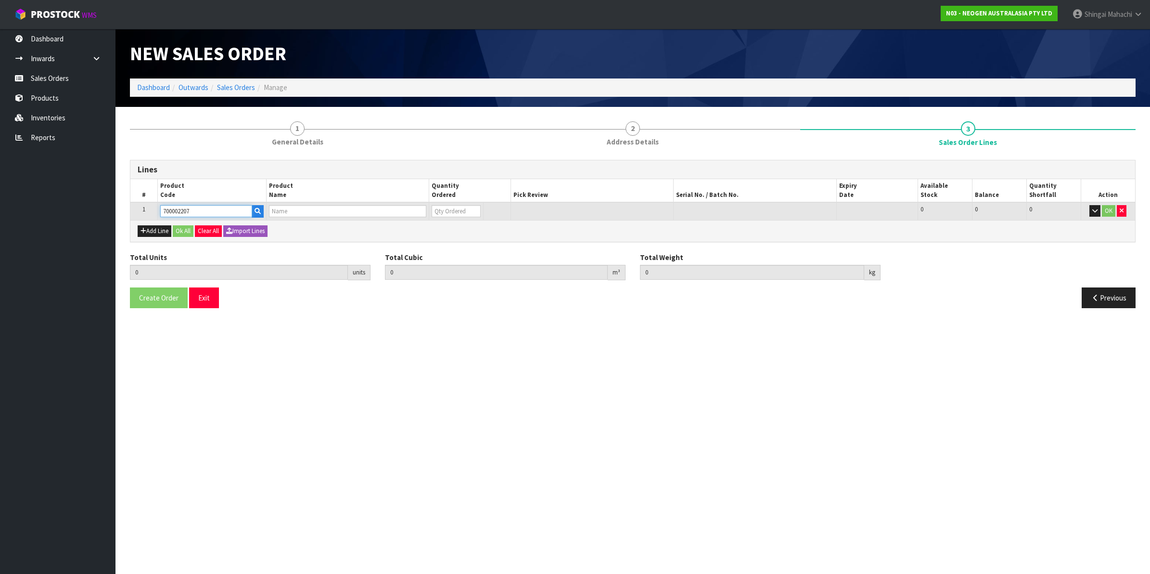
type input "0.000"
type input "7100067519 - UXL100 CLEAN-TRACE SURF ATP 100EA/PK"
type input "0"
type input "700002207"
drag, startPoint x: 440, startPoint y: 208, endPoint x: 395, endPoint y: 219, distance: 46.5
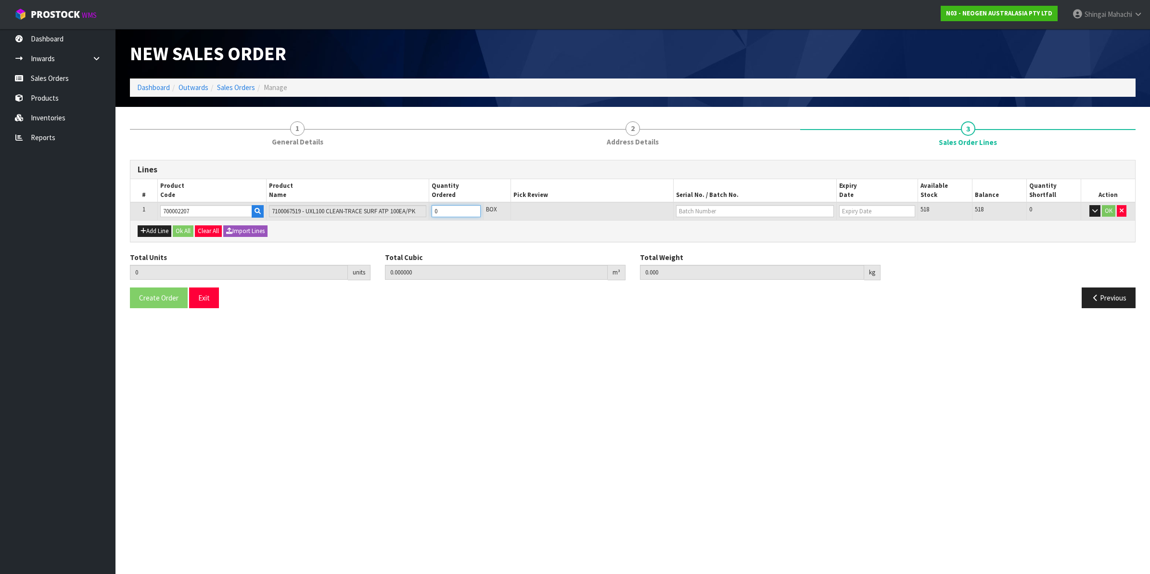
click at [396, 219] on div "Lines # Product Code Product Name Quantity Ordered Pick Review Serial No. / Bat…" at bounding box center [633, 201] width 1006 height 82
type input "1"
type input "0.006496"
type input "0.96"
type input "1"
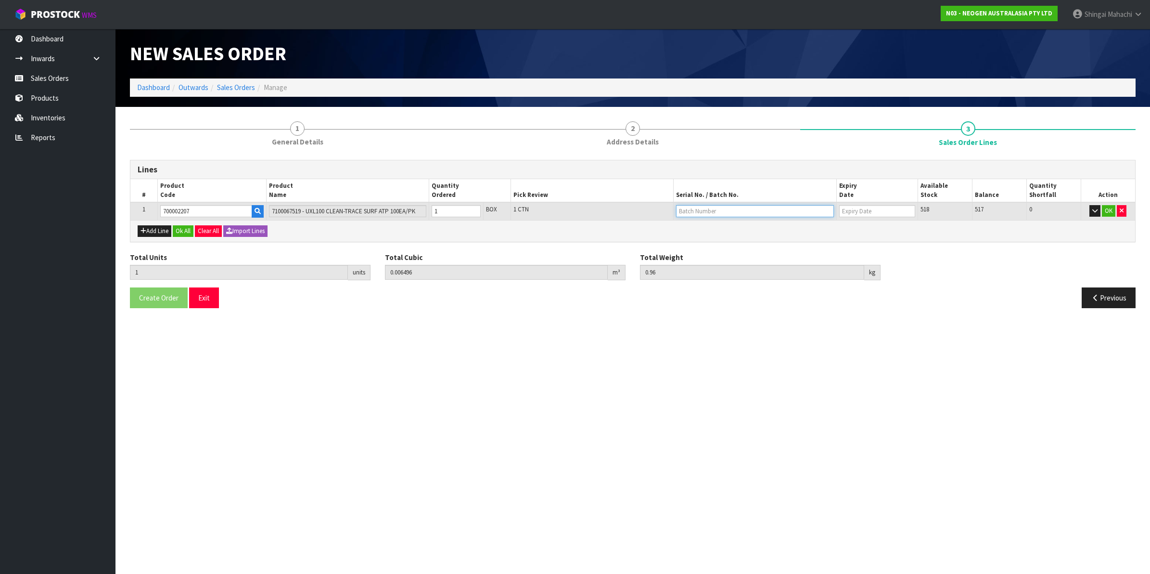
click at [684, 207] on input "text" at bounding box center [755, 211] width 158 height 12
click at [712, 230] on link "3000033292" at bounding box center [715, 226] width 76 height 13
type input "3000033292"
type input "[DATE]"
click at [1105, 213] on button "OK" at bounding box center [1108, 211] width 13 height 12
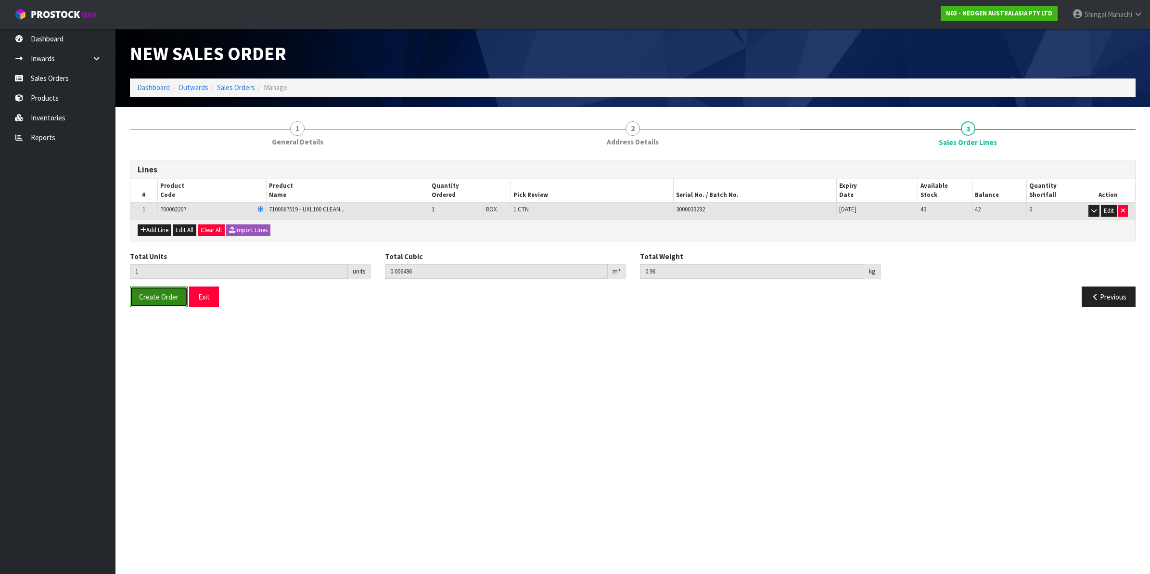
click at [159, 294] on span "Create Order" at bounding box center [158, 296] width 39 height 9
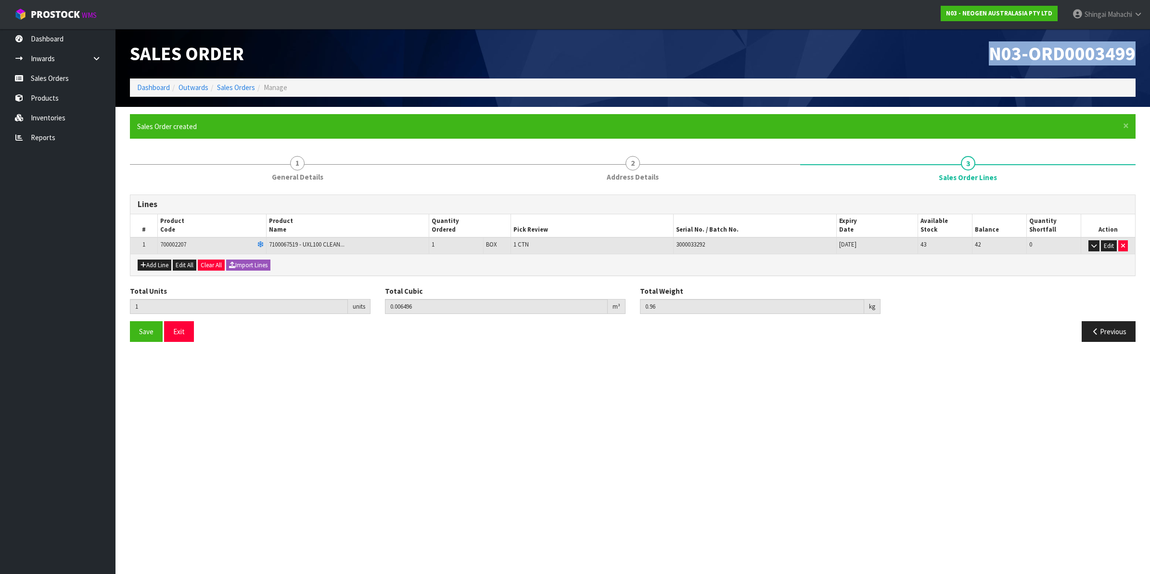
drag, startPoint x: 991, startPoint y: 53, endPoint x: 1135, endPoint y: 59, distance: 144.5
click at [1135, 59] on span "N03-ORD0003499" at bounding box center [1062, 53] width 147 height 24
copy span "N03-ORD0003499"
click at [232, 90] on link "Sales Orders" at bounding box center [236, 87] width 38 height 9
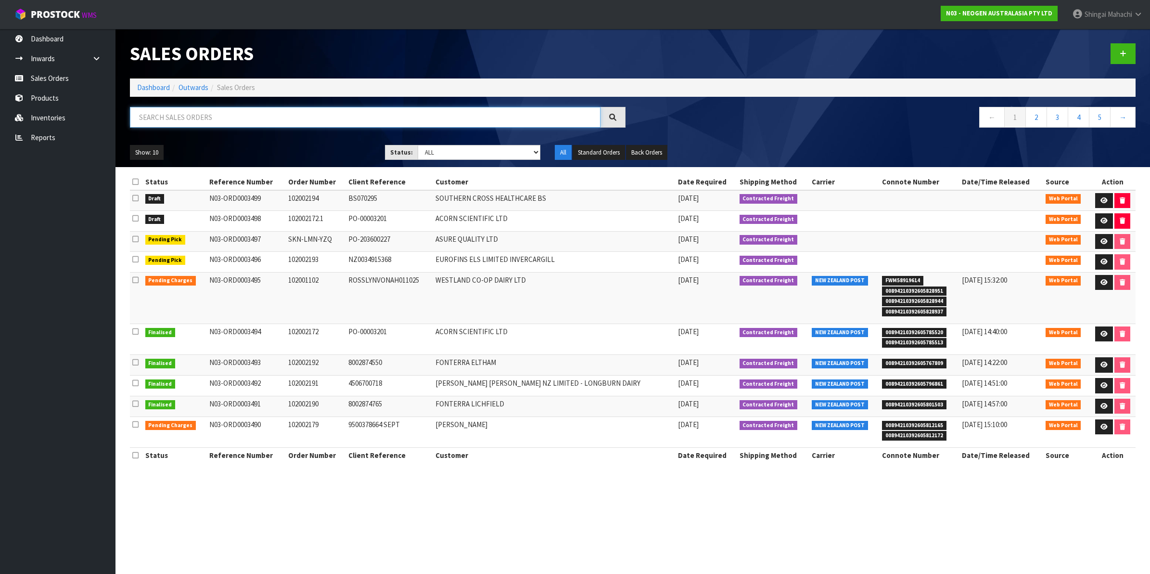
click at [210, 119] on input "text" at bounding box center [365, 117] width 471 height 21
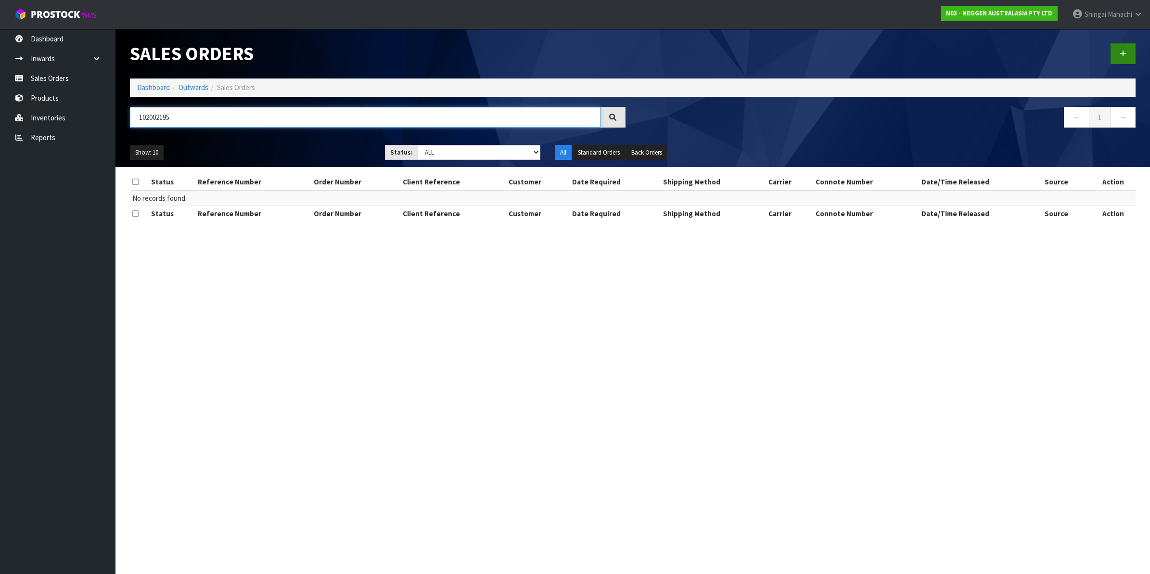
type input "102002195"
click at [1128, 54] on link at bounding box center [1123, 53] width 25 height 21
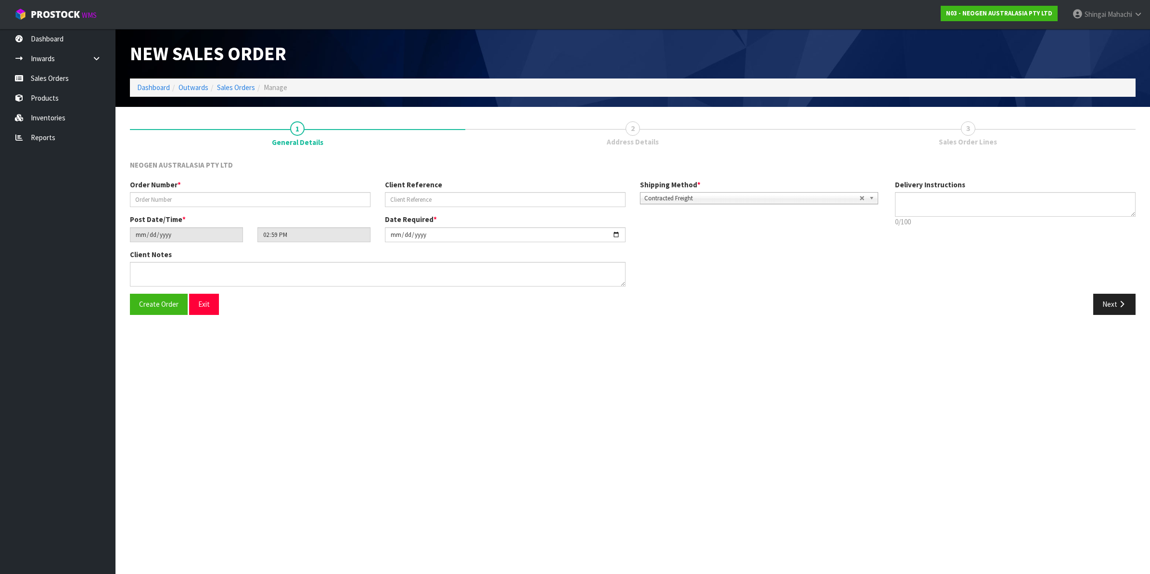
type textarea "CHILLED GOODS -OVERNIGHT"
click at [180, 203] on input "text" at bounding box center [250, 199] width 241 height 15
type input "102002195"
click at [446, 206] on input "text" at bounding box center [505, 199] width 241 height 15
paste input "4505363754"
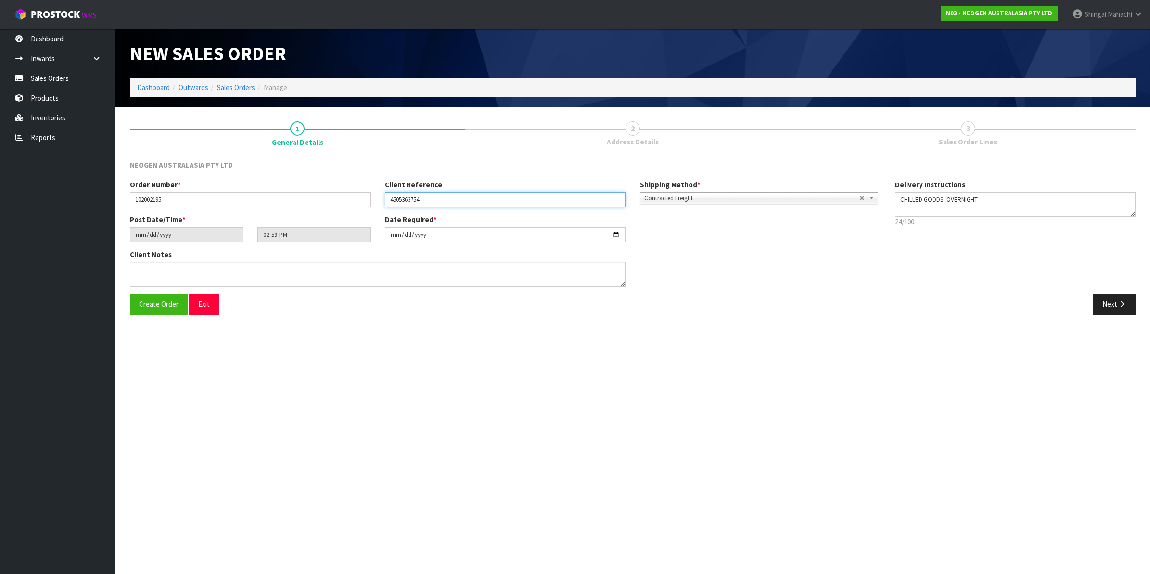
type input "4505363754"
click at [617, 234] on input "[DATE]" at bounding box center [505, 234] width 241 height 15
type input "[DATE]"
click at [1108, 302] on button "Next" at bounding box center [1115, 304] width 42 height 21
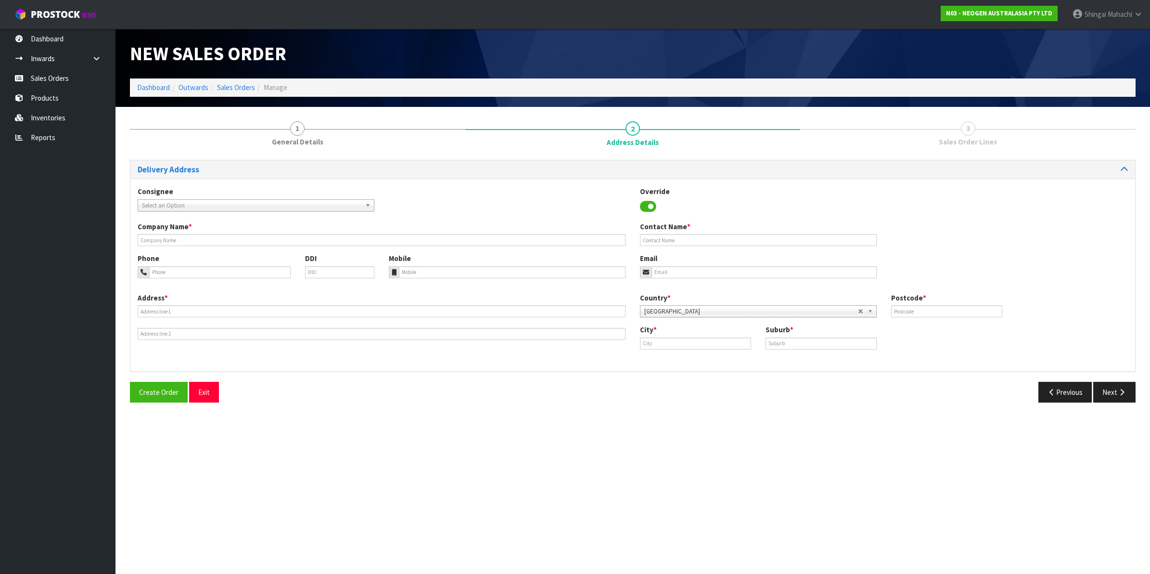
click at [153, 205] on span "Select an Option" at bounding box center [251, 206] width 219 height 12
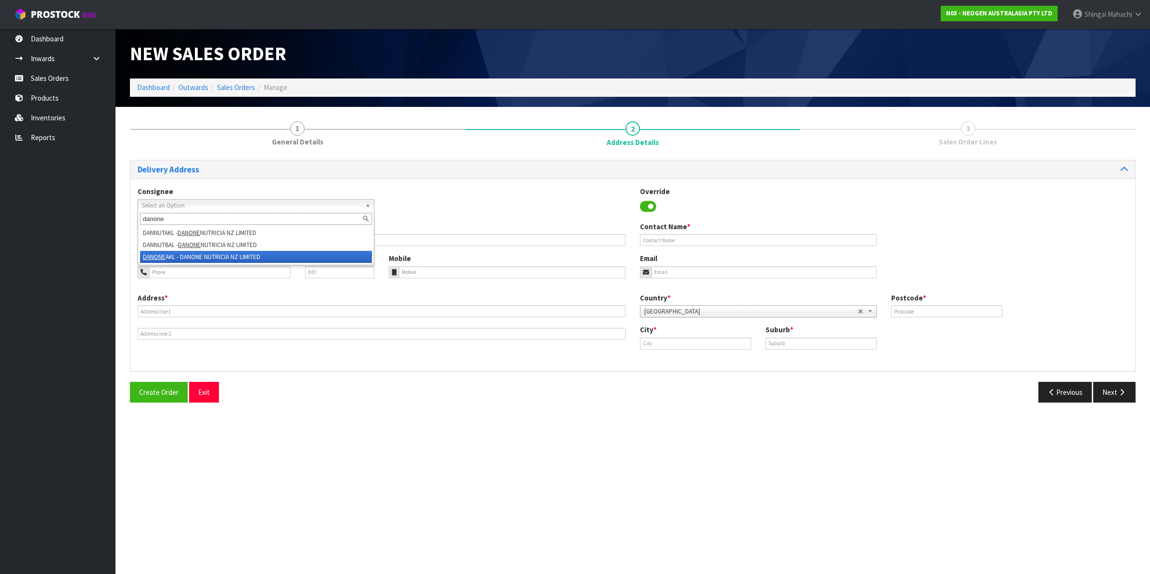
type input "danone"
click at [218, 253] on li "DANONE AKL - DANONE NUTRICIA NZ LIMITED" at bounding box center [256, 257] width 232 height 12
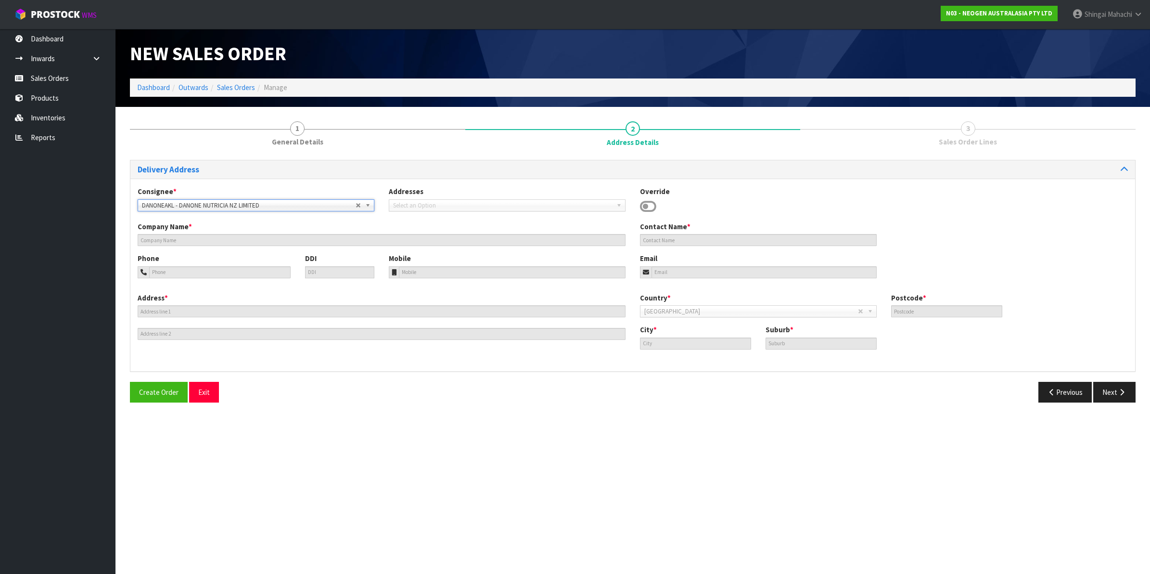
type input "DANONE NUTRICIA NZ LIMITED"
type input "[STREET_ADDRESS]"
type input "2022"
type input "[GEOGRAPHIC_DATA]"
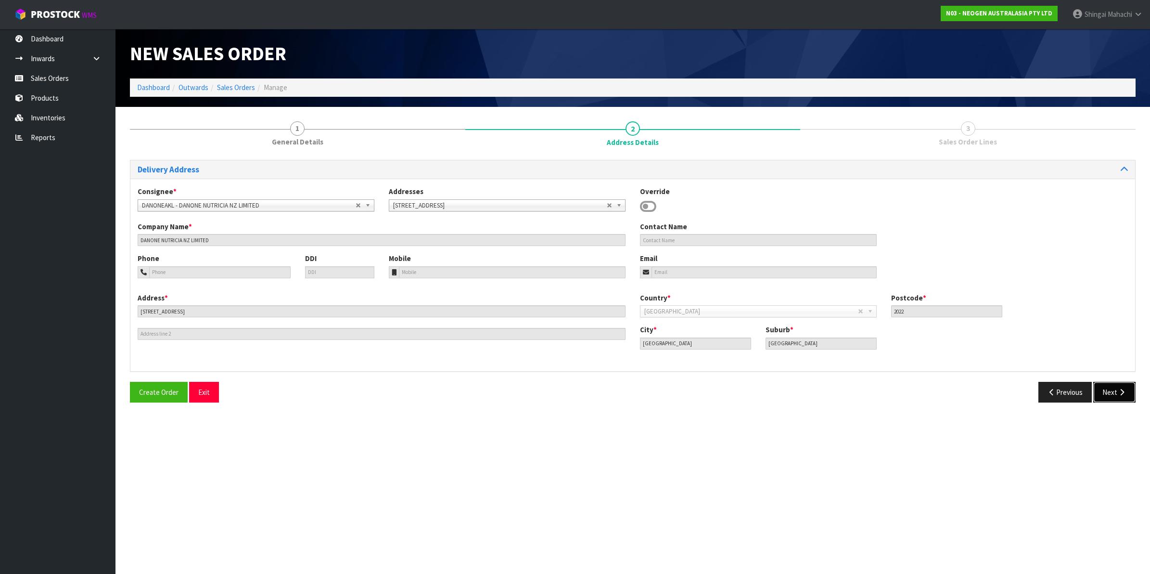
click at [1111, 389] on button "Next" at bounding box center [1115, 392] width 42 height 21
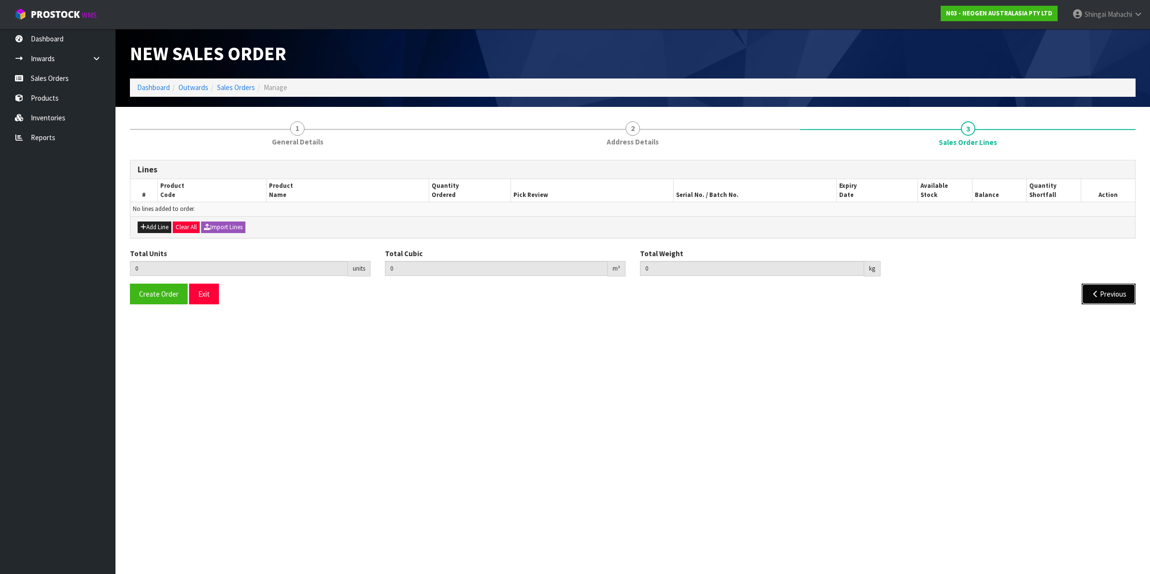
click at [1094, 289] on button "Previous" at bounding box center [1109, 293] width 54 height 21
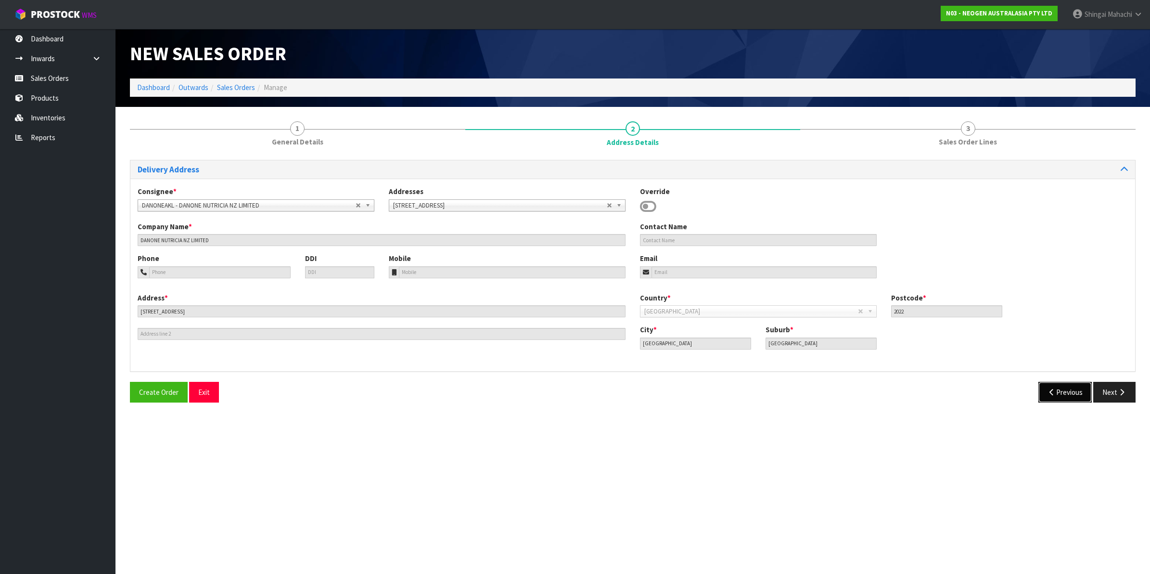
click at [1063, 389] on button "Previous" at bounding box center [1066, 392] width 54 height 21
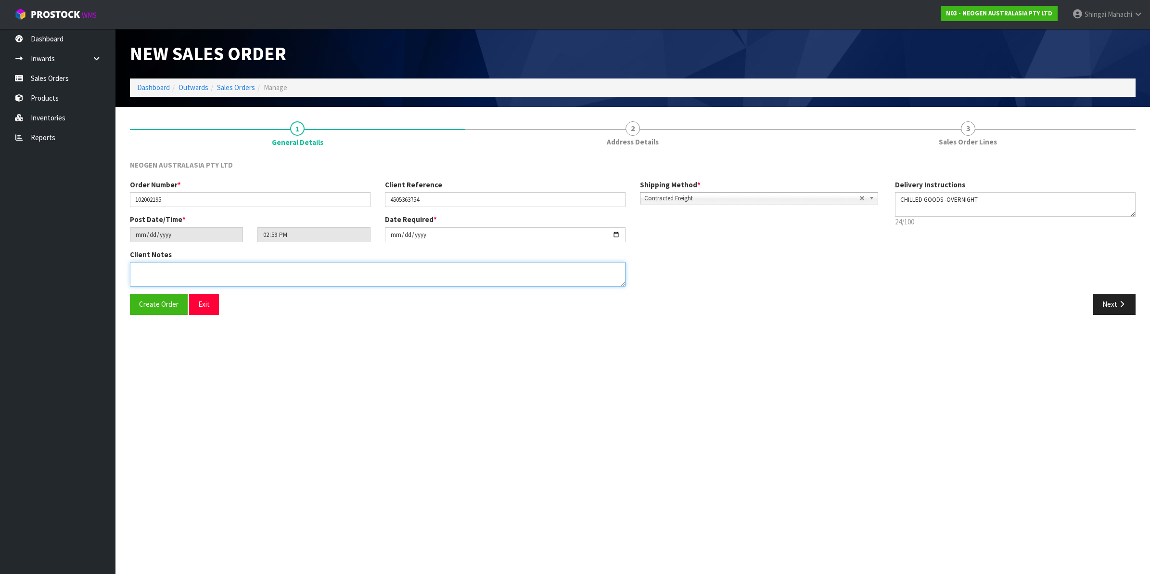
click at [148, 274] on textarea at bounding box center [378, 274] width 496 height 25
paste textarea "(DRIVEWAY NEXT TO WATERCARE BLDG)"
type textarea "ATTN: (DRIVEWAY NEXT TO WATERCARE BLDG)"
click at [1117, 305] on button "Next" at bounding box center [1115, 304] width 42 height 21
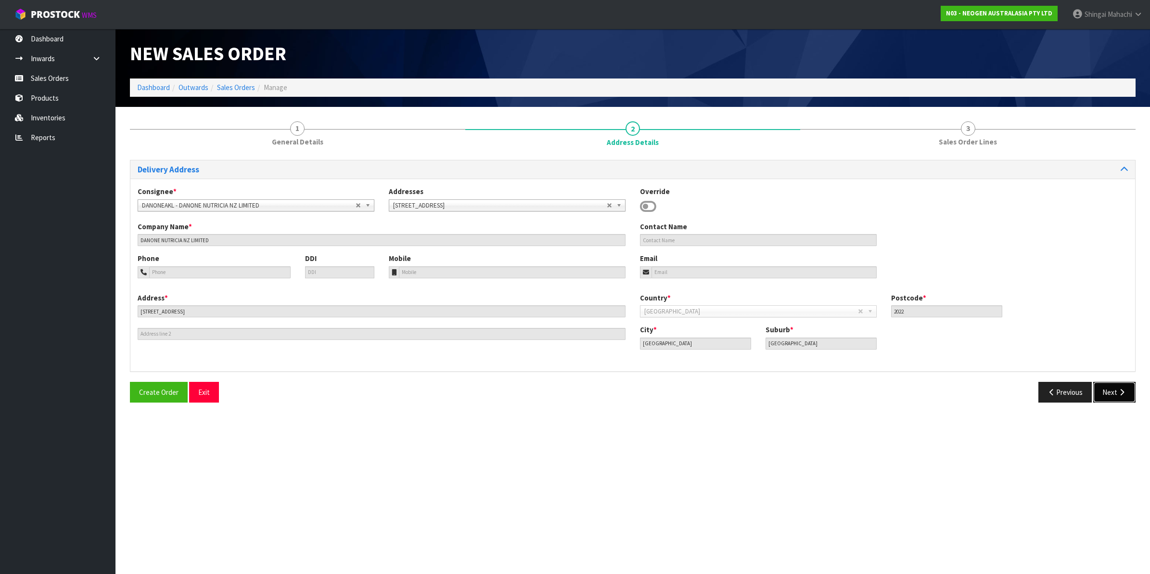
click at [1113, 391] on button "Next" at bounding box center [1115, 392] width 42 height 21
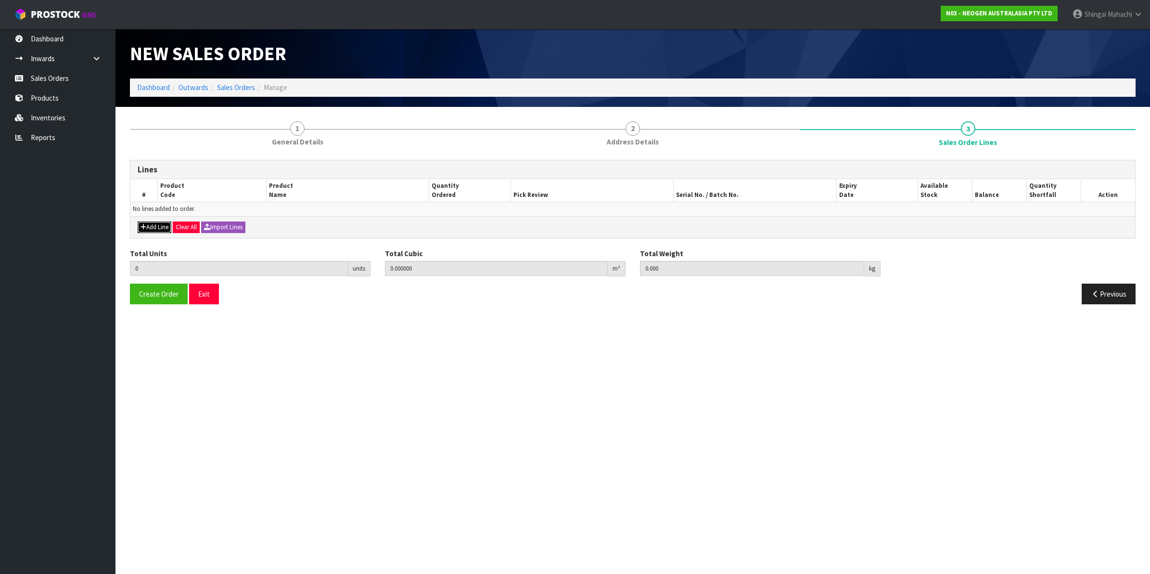
click at [151, 227] on button "Add Line" at bounding box center [155, 227] width 34 height 12
type input "0"
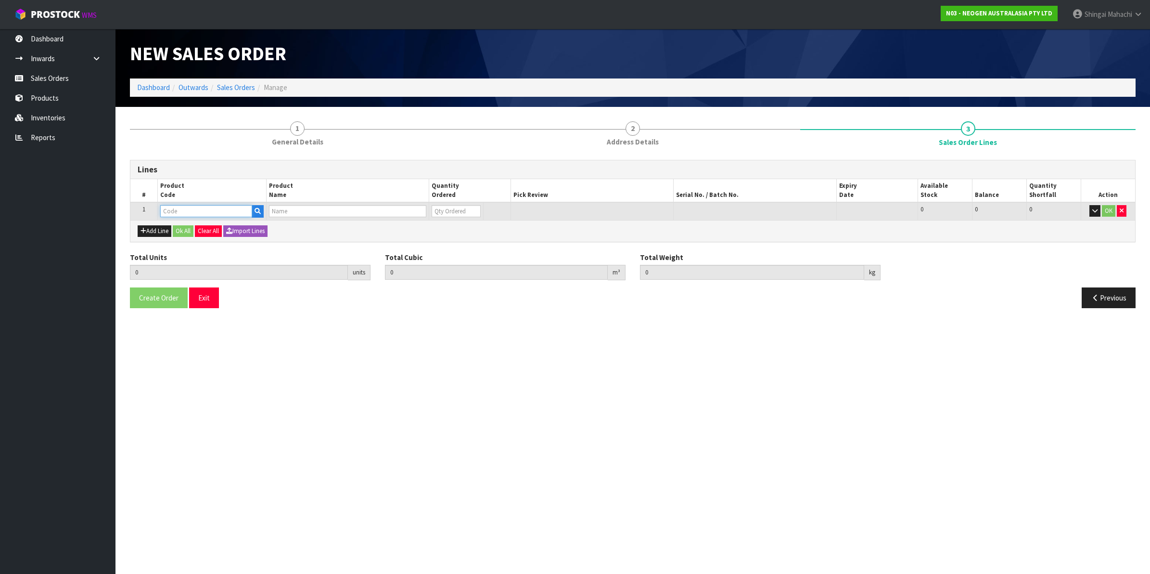
click at [176, 211] on input "text" at bounding box center [206, 211] width 92 height 12
click at [180, 211] on input "text" at bounding box center [206, 211] width 92 height 12
paste input "700002007"
type input "700002007"
type input "0.000000"
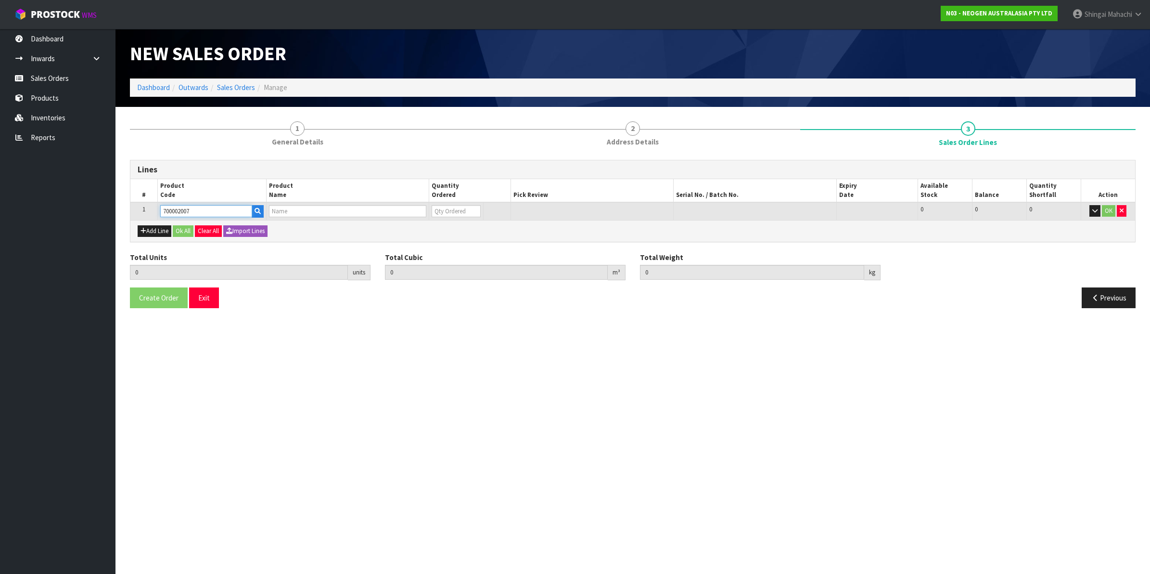
type input "0.000"
type input "7000030171 - 6433 QUICK SWAB 250/CS"
type input "0"
type input "700002007"
click at [402, 213] on tr "1 700002007 7000030171 - 6433 QUICK SWAB 250/CS 0 BOX 26 26 0 OK" at bounding box center [632, 211] width 1005 height 18
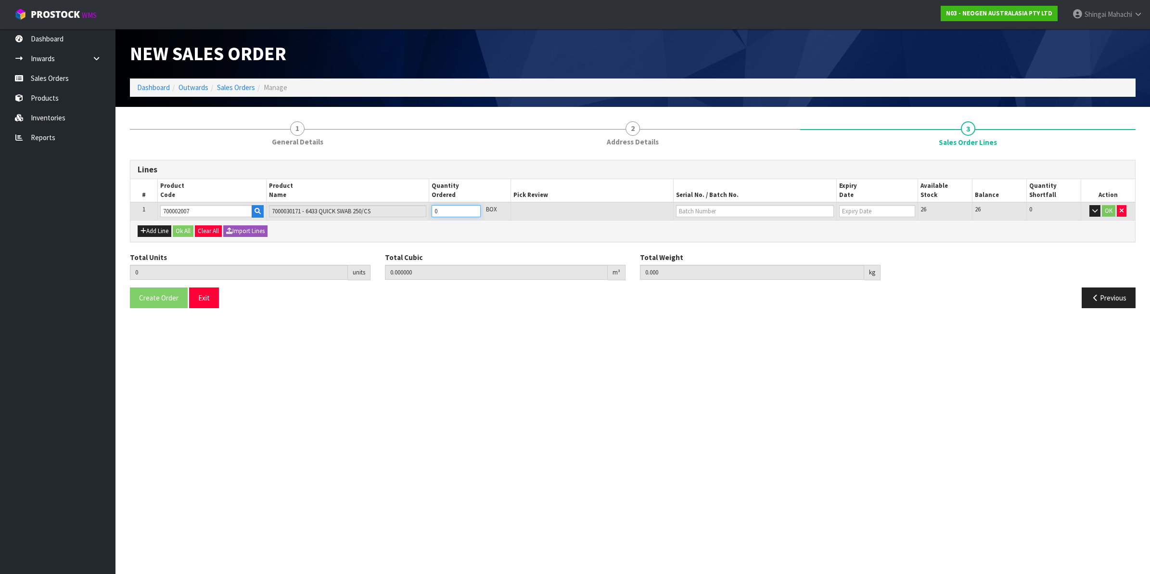
type input "7"
type input "0.080388"
type input "11.62"
type input "7"
click at [722, 210] on input "text" at bounding box center [755, 211] width 158 height 12
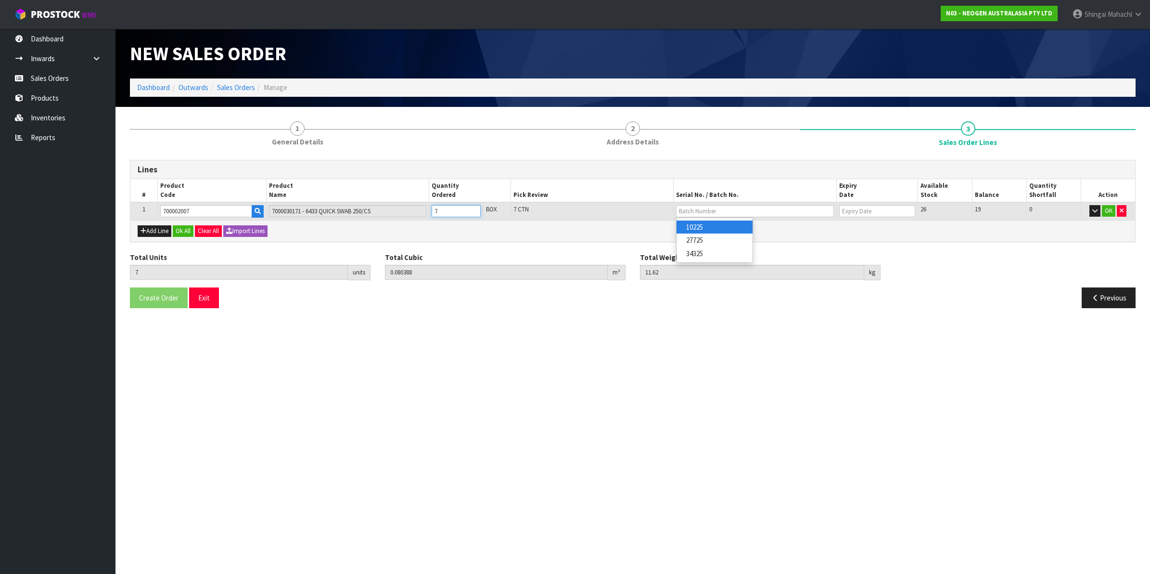
click at [408, 212] on tr "1 700002007 7000030171 - 6433 QUICK SWAB 250/CS 7 BOX 7 CTN 26 19 0 OK" at bounding box center [632, 211] width 1005 height 18
type input "6"
type input "0.068904"
type input "9.96"
type input "6"
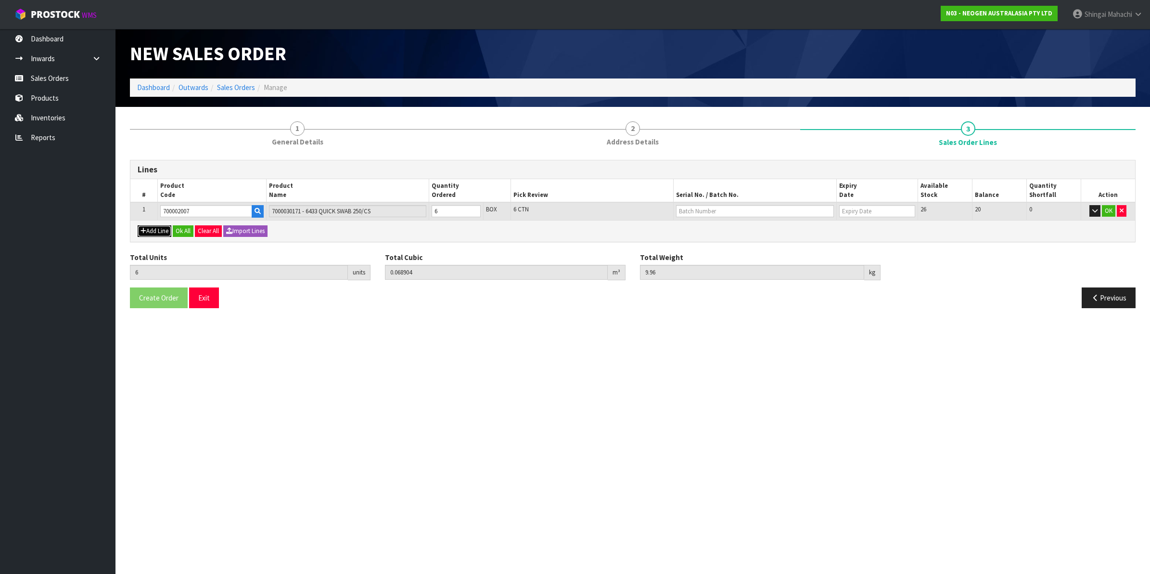
click at [165, 229] on button "Add Line" at bounding box center [155, 231] width 34 height 12
type input "0"
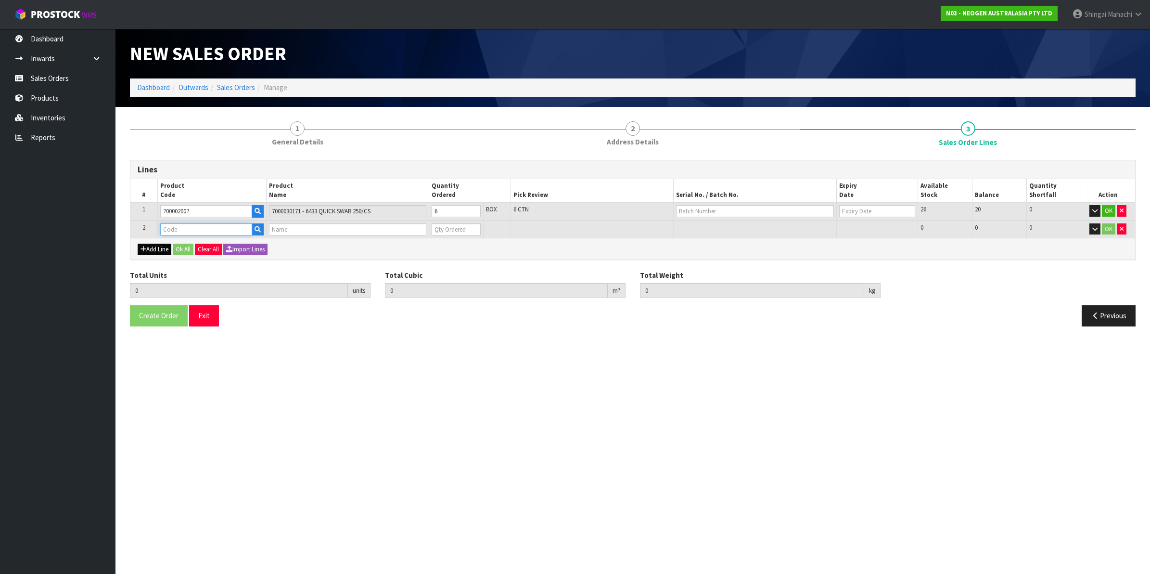
click at [165, 229] on input "text" at bounding box center [206, 229] width 92 height 12
paste input "700002007"
type input "700002007"
type input "6"
type input "0.068904"
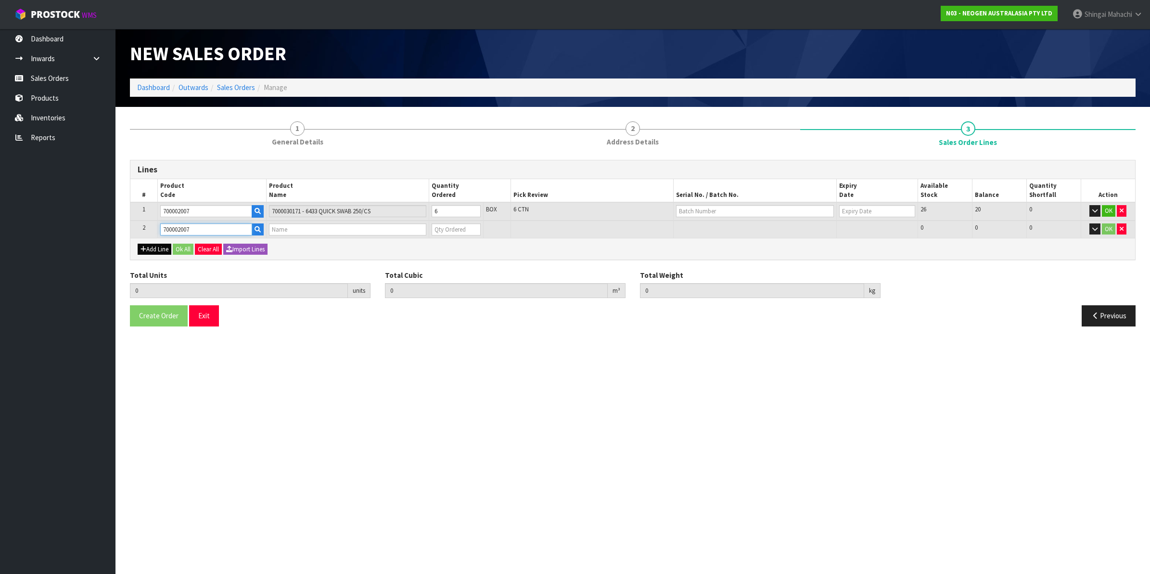
type input "9.96"
type input "7000030171 - 6433 QUICK SWAB 250/CS"
type input "0"
type input "700002007"
click at [393, 226] on tr "2 700002007 7000030171 - 6433 QUICK SWAB 250/CS 0 BOX 26 26 0 OK" at bounding box center [632, 229] width 1005 height 18
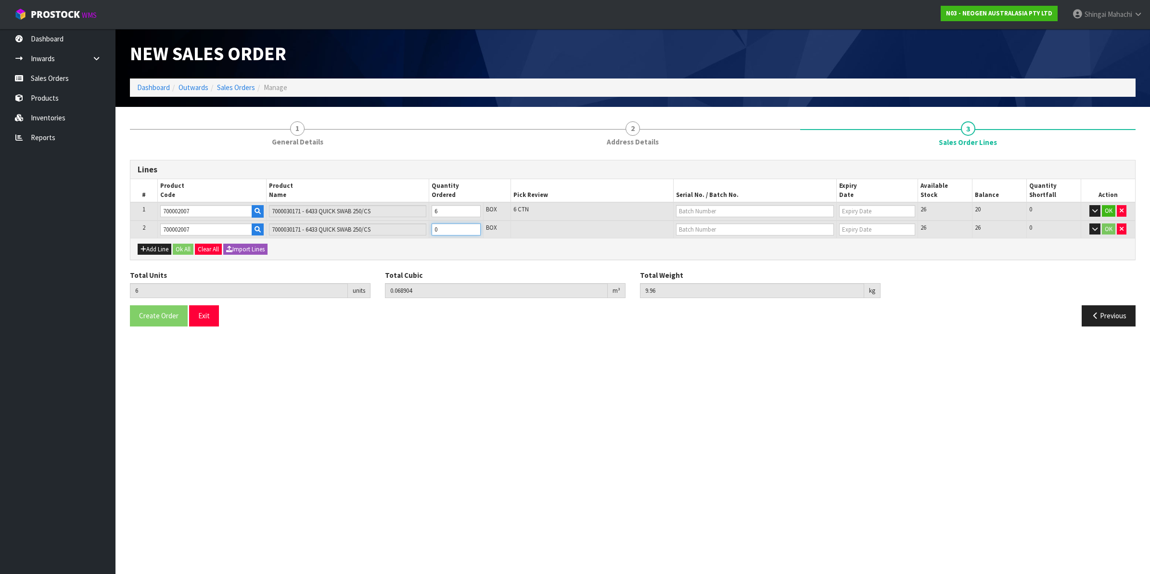
type input "7"
type input "0.080388"
type input "11.62"
type input "1"
click at [704, 208] on input "text" at bounding box center [755, 211] width 158 height 12
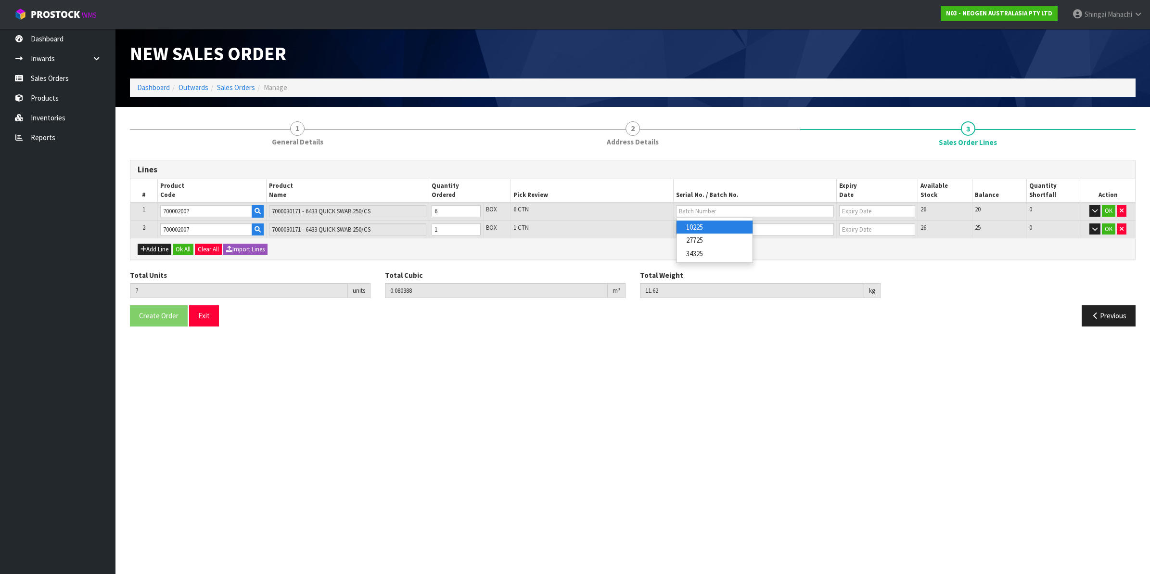
click at [703, 227] on link "10225" at bounding box center [715, 226] width 76 height 13
type input "10225"
type input "[DATE]"
click at [706, 229] on input "text" at bounding box center [755, 229] width 158 height 12
click at [703, 257] on link "27725" at bounding box center [715, 257] width 76 height 13
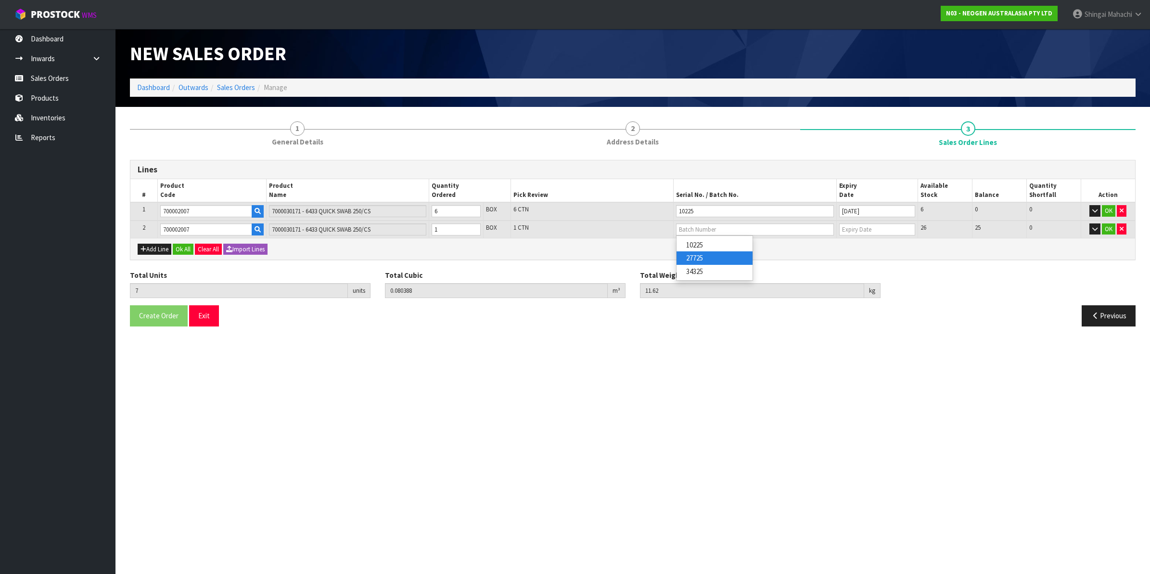
type input "27725"
type input "[DATE]"
click at [1103, 212] on button "OK" at bounding box center [1108, 211] width 13 height 12
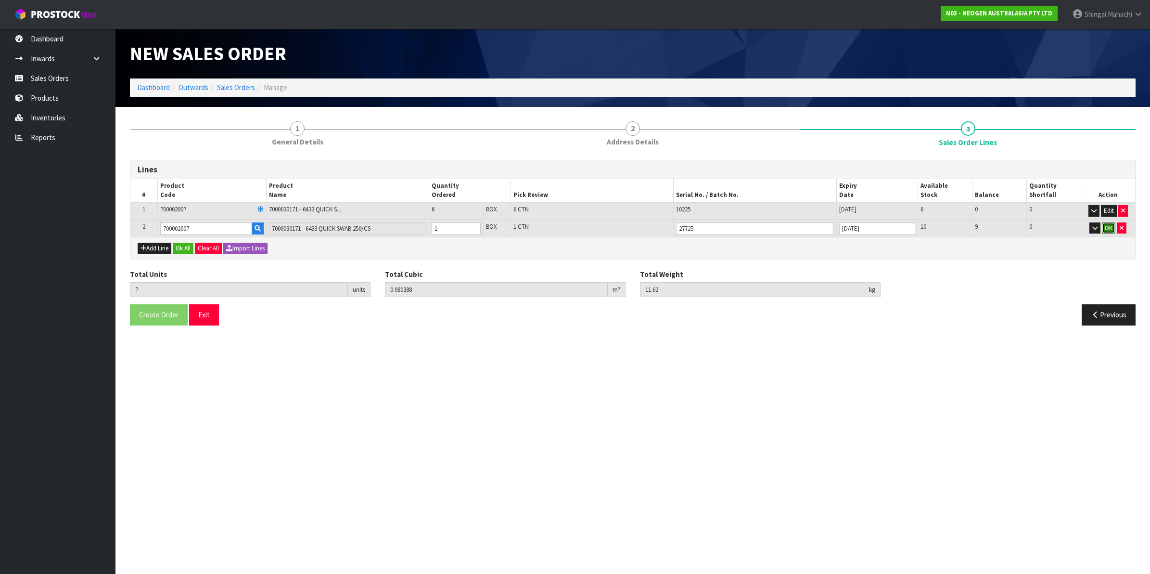
click at [1112, 225] on button "OK" at bounding box center [1108, 228] width 13 height 12
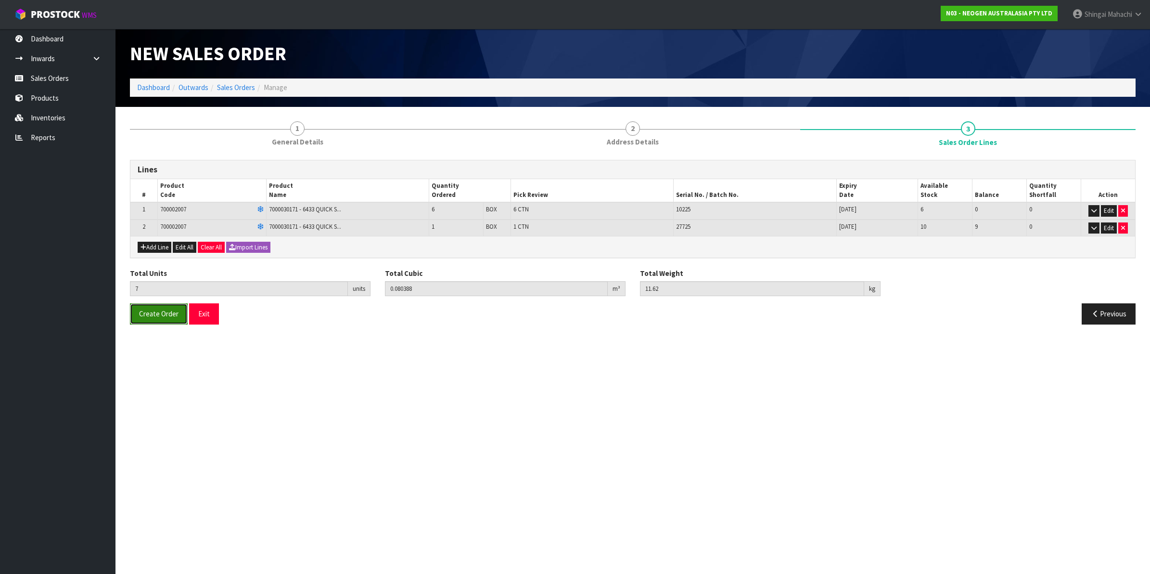
click at [172, 307] on button "Create Order" at bounding box center [159, 313] width 58 height 21
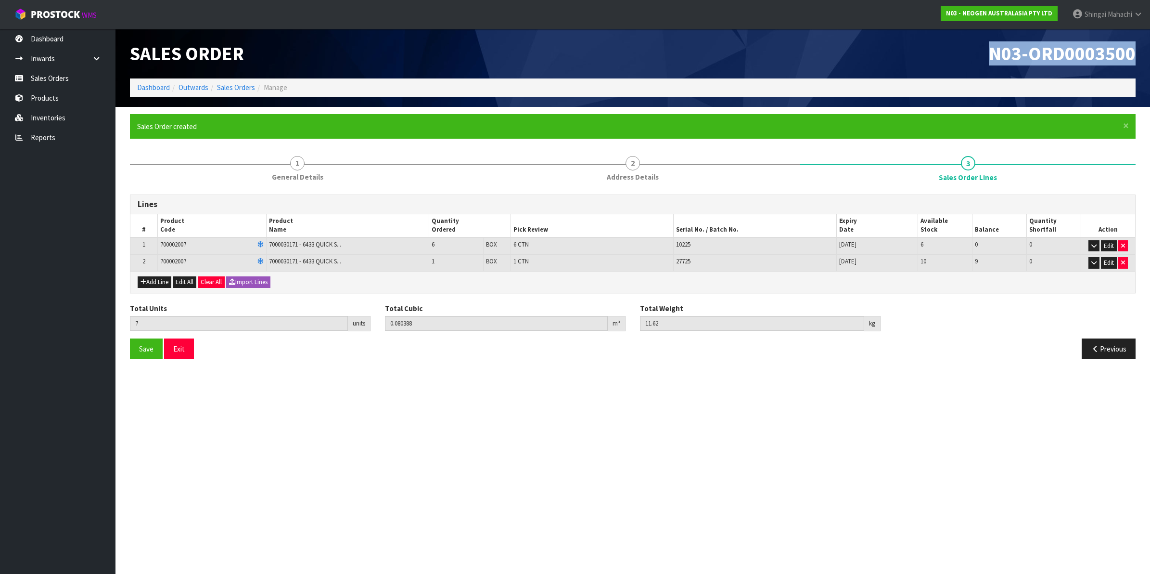
drag, startPoint x: 992, startPoint y: 46, endPoint x: 1133, endPoint y: 53, distance: 141.7
click at [1133, 53] on h1 "N03-ORD0003500" at bounding box center [888, 53] width 496 height 21
copy span "N03-ORD0003500"
click at [1142, 15] on icon at bounding box center [1138, 14] width 9 height 7
click at [1108, 39] on link "Logout" at bounding box center [1112, 38] width 76 height 13
